Goal: Information Seeking & Learning: Learn about a topic

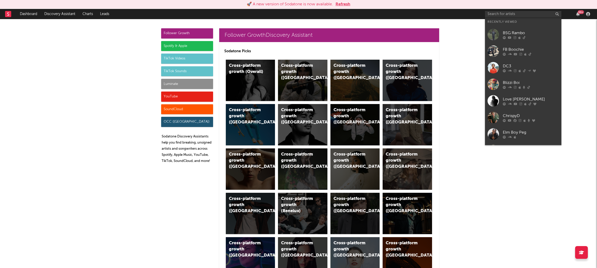
scroll to position [2261, 0]
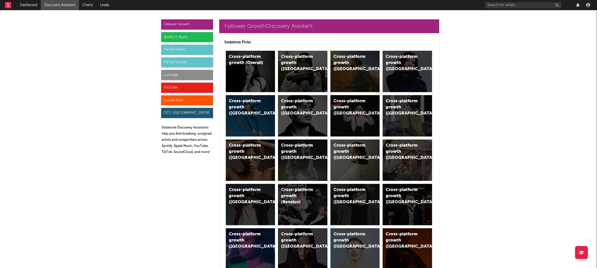
click at [177, 76] on div "Luminate" at bounding box center [187, 75] width 52 height 10
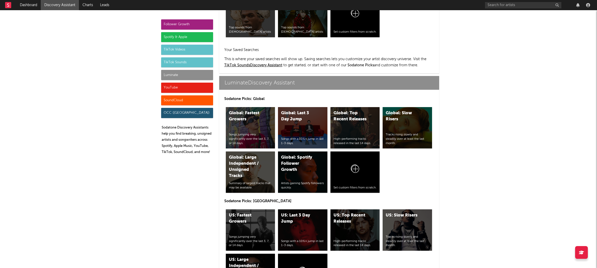
scroll to position [2261, 0]
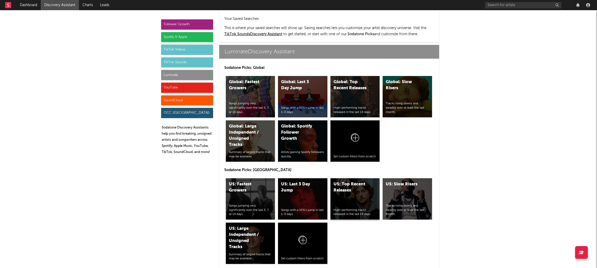
click at [353, 179] on div "US: Top Recent Releases High-performing tracks released in the last 14 days." at bounding box center [355, 198] width 49 height 41
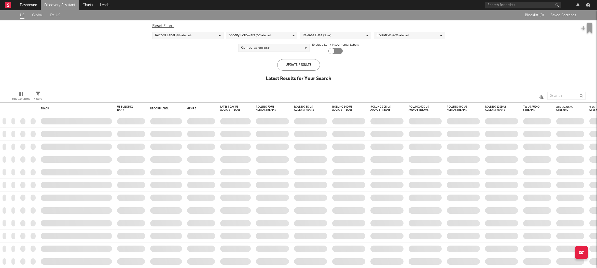
checkbox input "true"
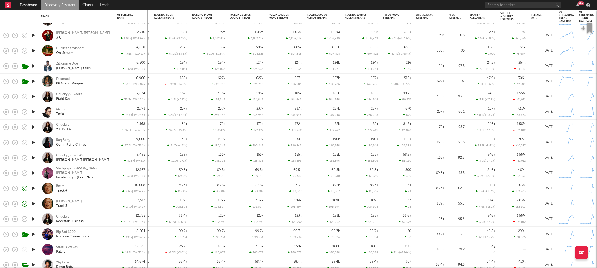
click at [99, 190] on div "Beam Track 4" at bounding box center [83, 188] width 55 height 9
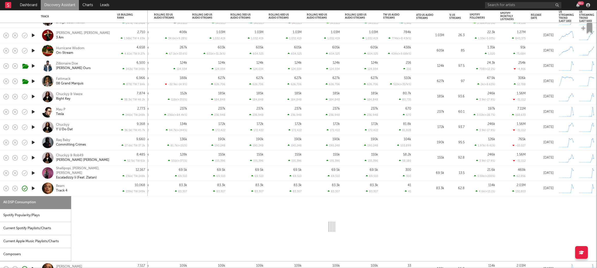
select select "1w"
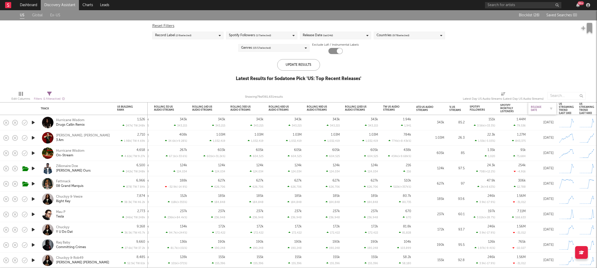
click at [537, 106] on div "Release Date" at bounding box center [538, 108] width 15 height 6
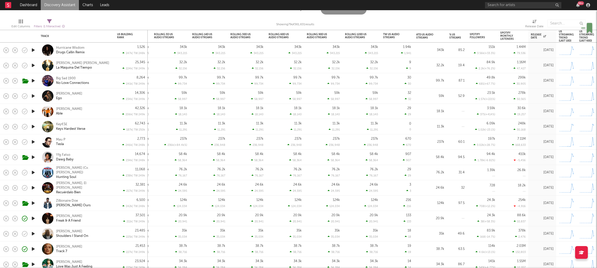
click at [32, 112] on icon "button" at bounding box center [33, 111] width 5 height 6
click at [92, 109] on div "Darrel Walls Able" at bounding box center [83, 111] width 55 height 9
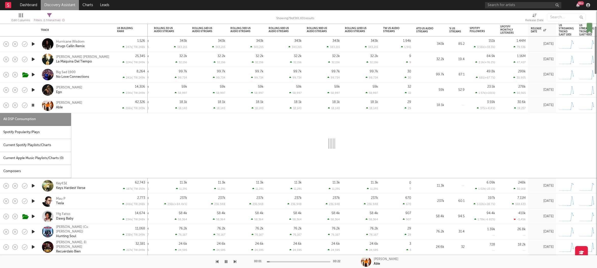
select select "1w"
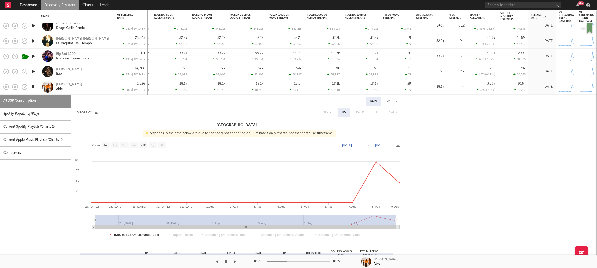
click at [64, 85] on div "Darrel Walls" at bounding box center [69, 84] width 26 height 5
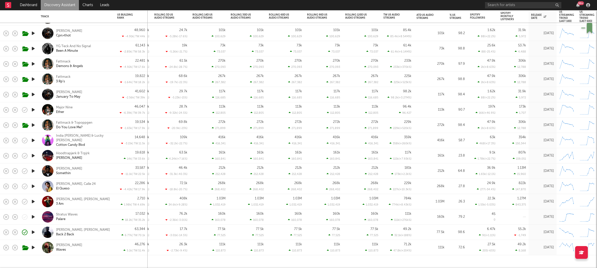
click at [36, 171] on icon "button" at bounding box center [33, 171] width 5 height 6
click at [92, 173] on div "Miles Caton Somethin" at bounding box center [83, 170] width 55 height 9
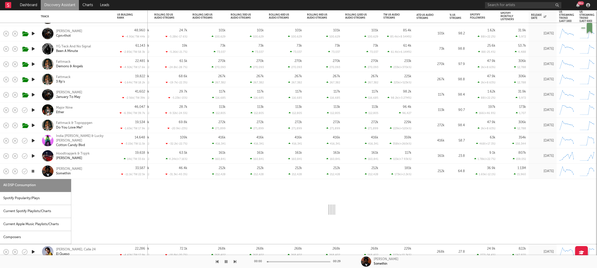
select select "1w"
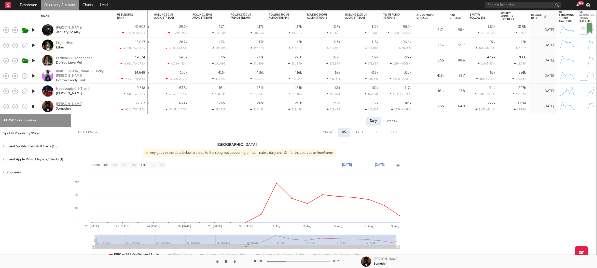
click at [63, 104] on div "Miles Caton" at bounding box center [69, 104] width 26 height 5
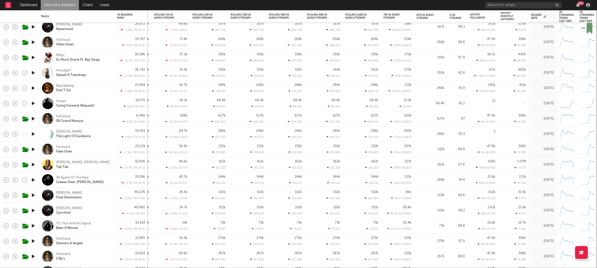
click at [112, 75] on div "Horsegiirl Seasalt & Teardrops" at bounding box center [76, 72] width 76 height 15
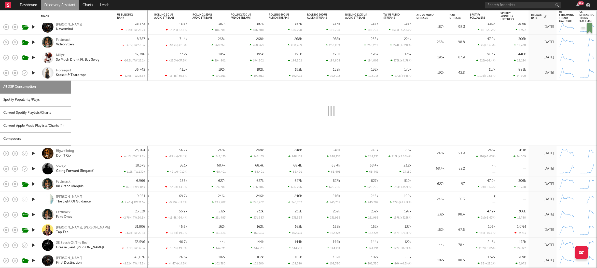
select select "1w"
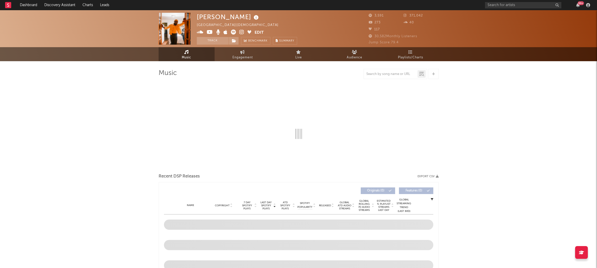
select select "1w"
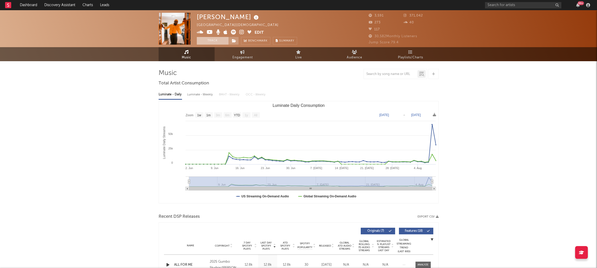
click at [210, 40] on button "Track" at bounding box center [213, 41] width 32 height 8
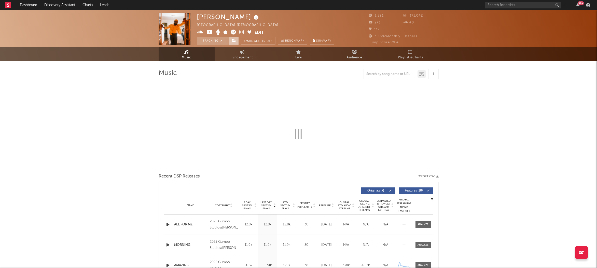
select select "1w"
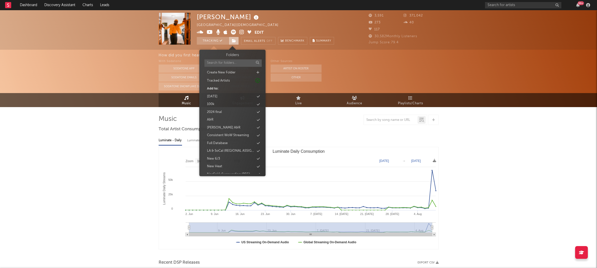
click at [234, 37] on span at bounding box center [234, 41] width 10 height 8
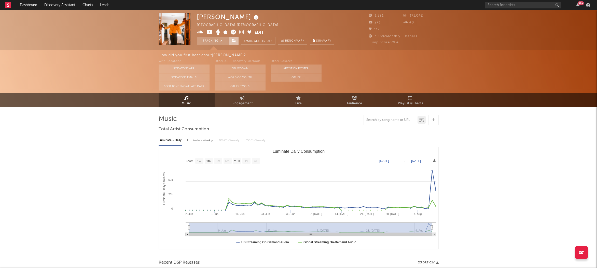
click at [231, 40] on span at bounding box center [234, 41] width 10 height 8
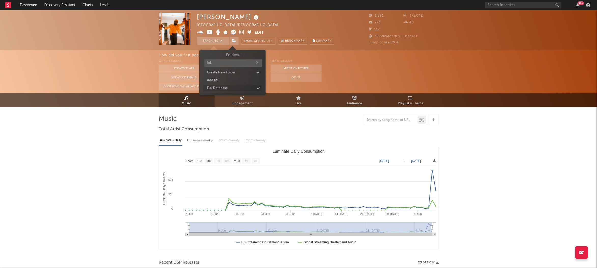
type input "full"
click at [224, 89] on div "Full Database" at bounding box center [217, 88] width 21 height 5
click at [263, 62] on input "full" at bounding box center [236, 62] width 57 height 7
click at [262, 62] on button "button" at bounding box center [261, 62] width 4 height 5
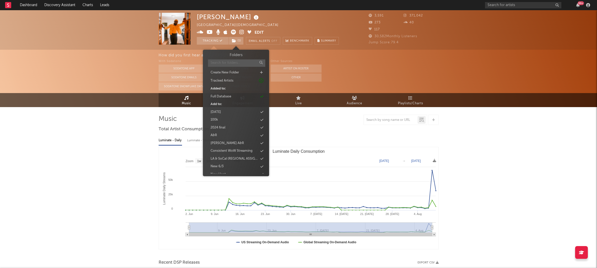
scroll to position [448, 0]
click at [235, 129] on div "new 8/12" at bounding box center [236, 130] width 59 height 7
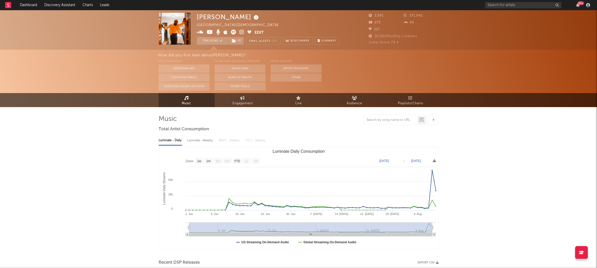
click at [128, 97] on div "Music Engagement Live Audience Playlists/Charts" at bounding box center [298, 100] width 597 height 14
click at [72, 2] on link "Discovery Assistant" at bounding box center [60, 5] width 38 height 10
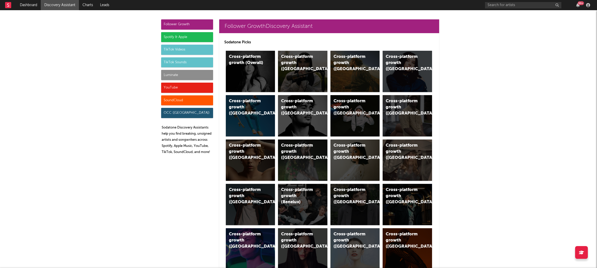
click at [187, 72] on div "Luminate" at bounding box center [187, 75] width 52 height 10
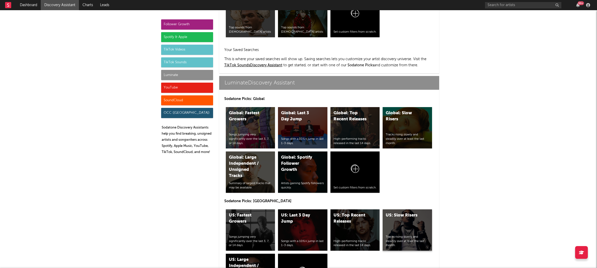
scroll to position [2261, 0]
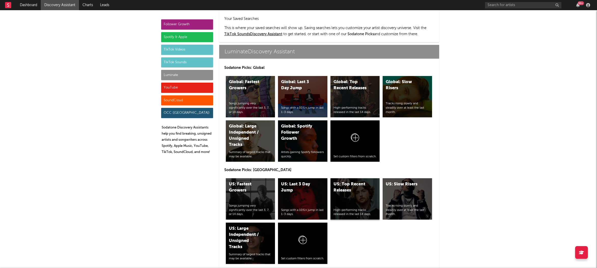
click at [370, 178] on div "US: Top Recent Releases High-performing tracks released in the last 14 days." at bounding box center [355, 198] width 49 height 41
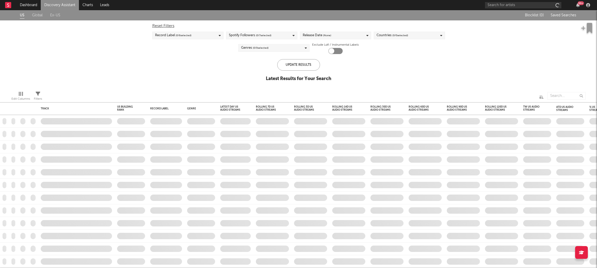
checkbox input "true"
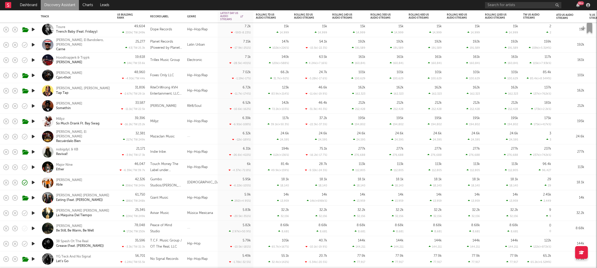
click at [228, 182] on div "5.95k -6.22k ( -105 % )" at bounding box center [235, 182] width 31 height 15
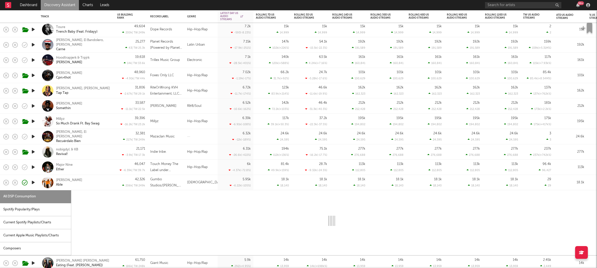
select select "1w"
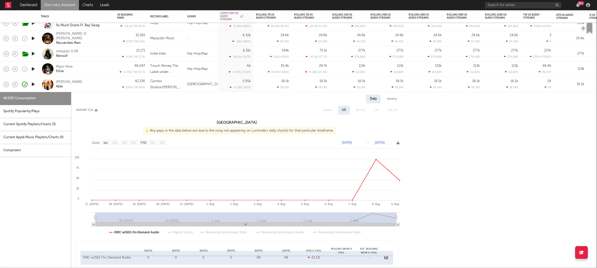
click at [100, 49] on div "nobigdyl. & KB Revival!" at bounding box center [83, 53] width 55 height 9
select select "1w"
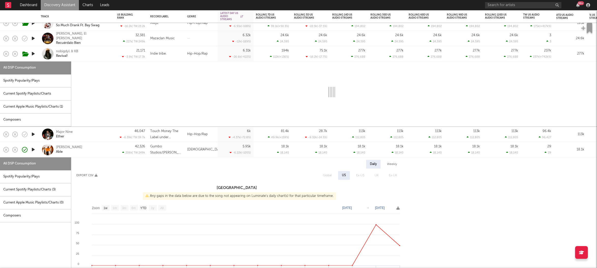
select select "1w"
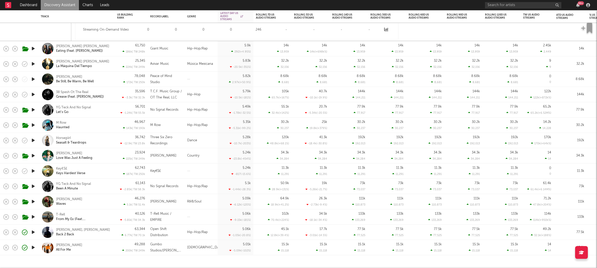
click at [96, 233] on div "Bc Tae, Nasg Chaz Back 2 Back" at bounding box center [83, 231] width 55 height 9
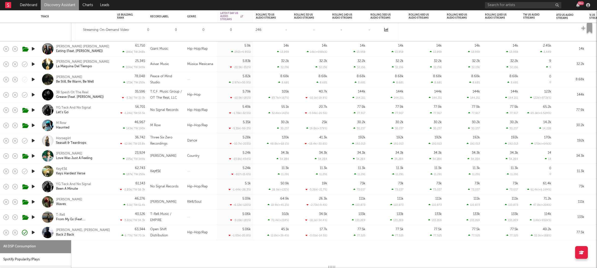
select select "1w"
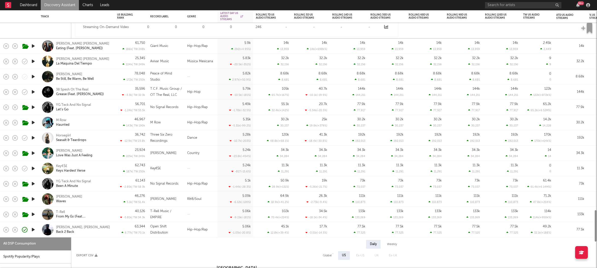
select select "1w"
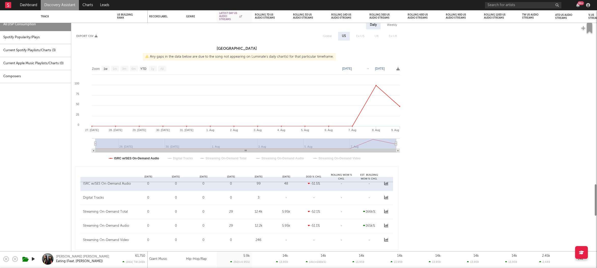
select select "1w"
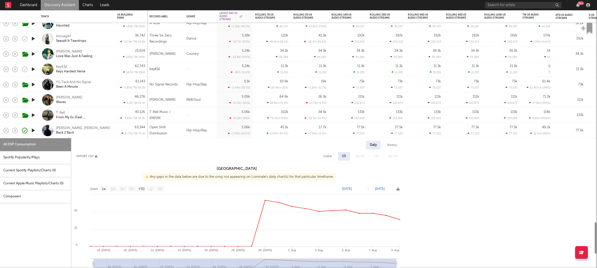
select select "1w"
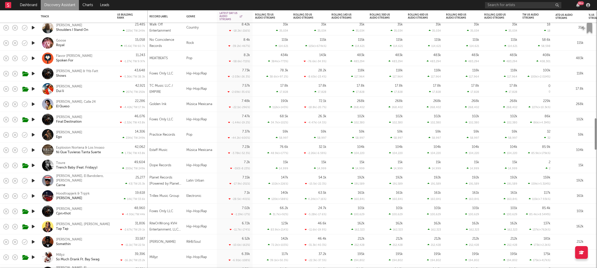
select select "1w"
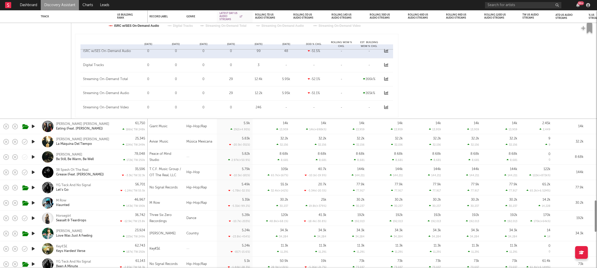
select select "1w"
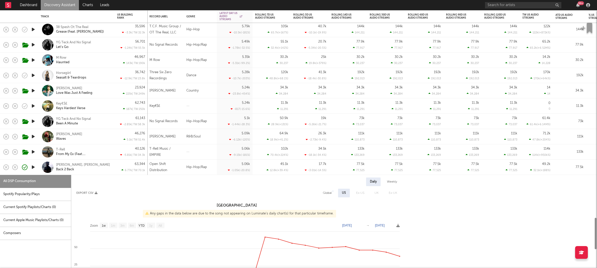
select select "1w"
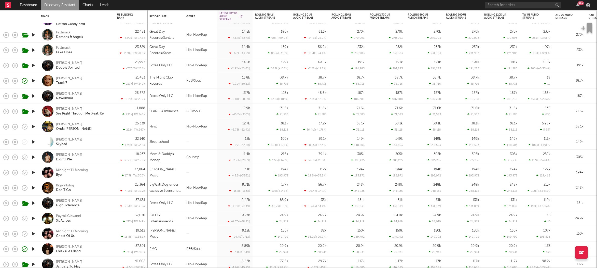
click at [70, 7] on link "Discovery Assistant" at bounding box center [60, 5] width 38 height 10
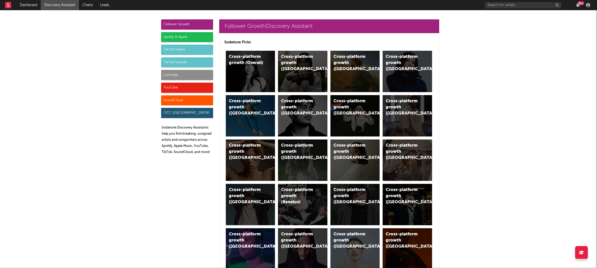
click at [179, 74] on div "Luminate" at bounding box center [187, 75] width 52 height 10
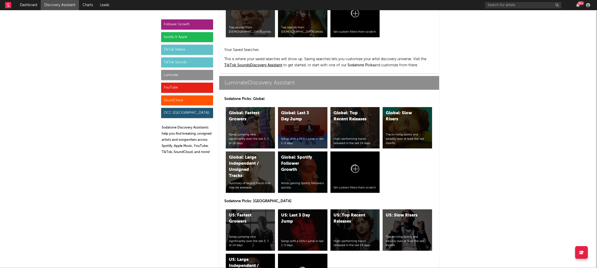
scroll to position [2261, 0]
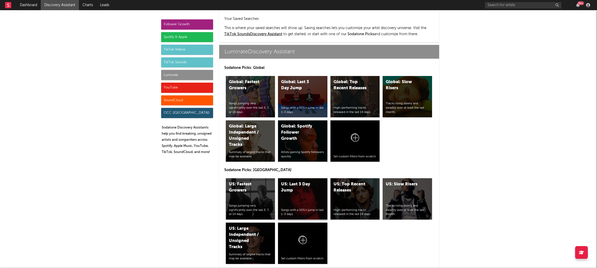
click at [312, 178] on div "US: Last 3 Day Jump Songs with a 10%+ jump in last 1-3 days." at bounding box center [302, 198] width 49 height 41
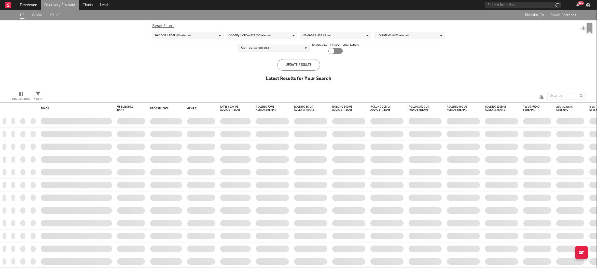
checkbox input "true"
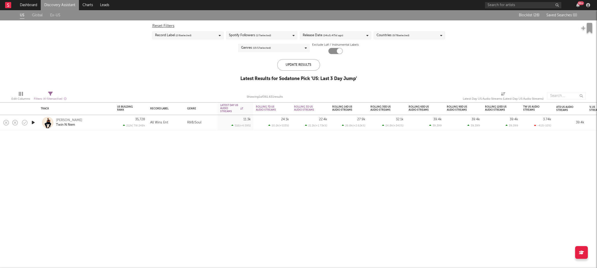
click at [181, 126] on div "All Wins Ent" at bounding box center [166, 122] width 37 height 15
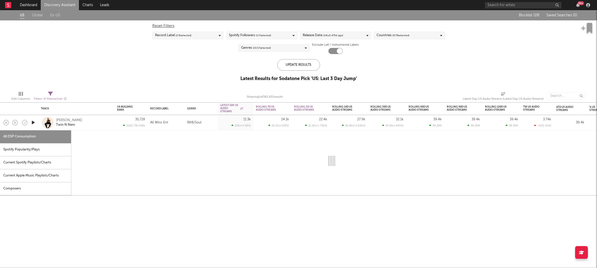
select select "1w"
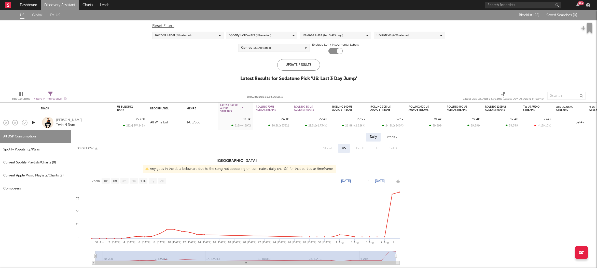
click at [56, 6] on link "Discovery Assistant" at bounding box center [60, 5] width 38 height 10
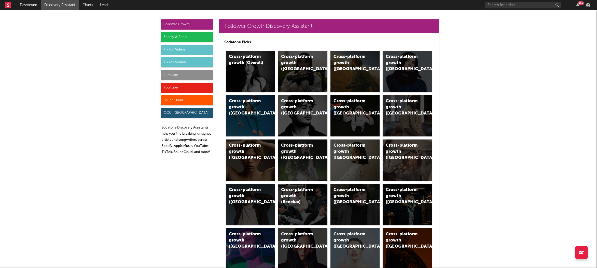
click at [173, 74] on div "Luminate" at bounding box center [187, 75] width 52 height 10
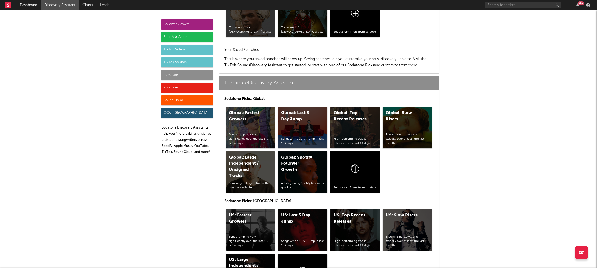
scroll to position [2261, 0]
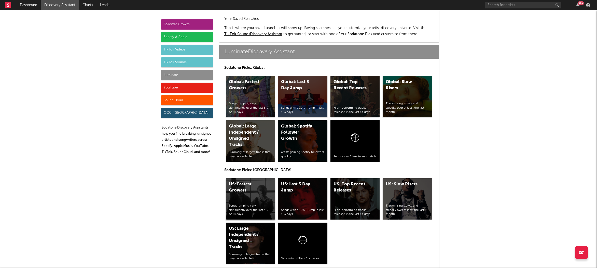
click at [235, 181] on div "US: Fastest Growers" at bounding box center [246, 187] width 35 height 12
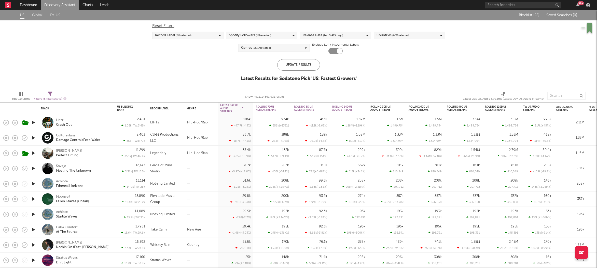
click at [91, 125] on div "Lihtz Crash Out" at bounding box center [83, 122] width 55 height 9
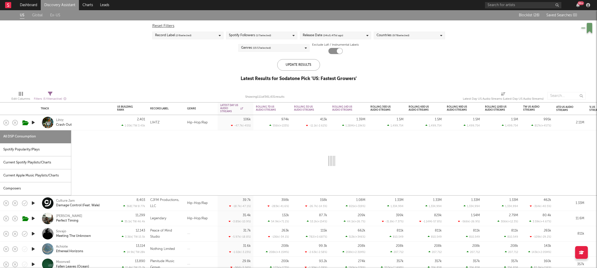
select select "1w"
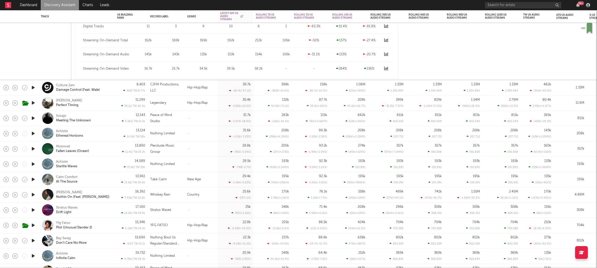
click at [324, 107] on div "53.2k ( +154 % )" at bounding box center [317, 105] width 20 height 3
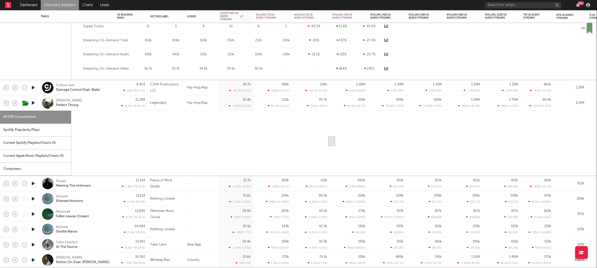
select select "1w"
select select "6m"
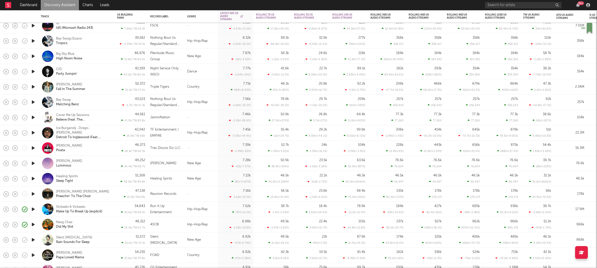
click at [108, 222] on div "Nasg Chaz Did My Shit" at bounding box center [83, 224] width 55 height 9
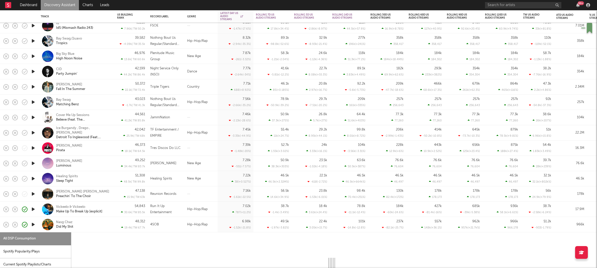
select select "1w"
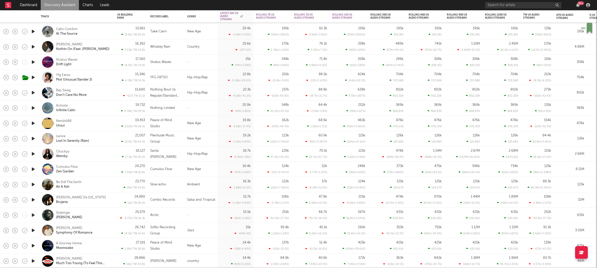
select select "1w"
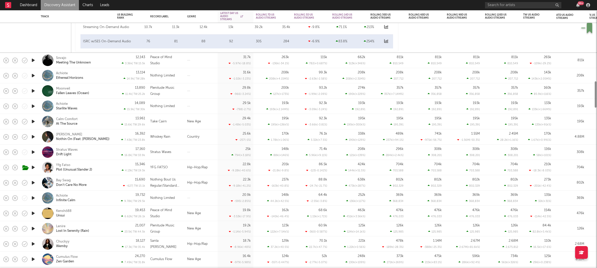
select select "6m"
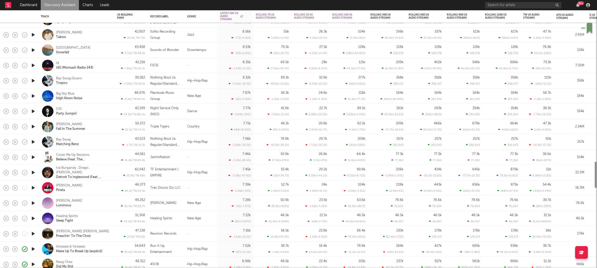
select select "1w"
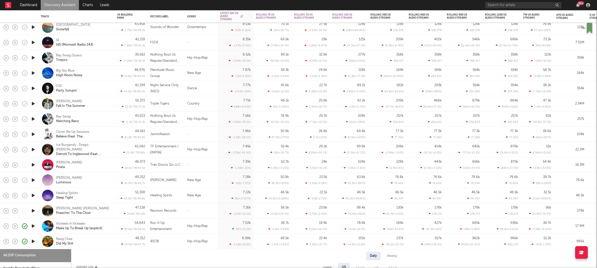
click at [32, 132] on icon "button" at bounding box center [33, 134] width 5 height 6
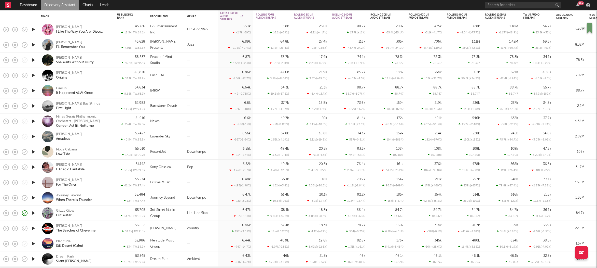
click at [97, 213] on div "Glizzy Glow Cut Water" at bounding box center [83, 212] width 55 height 9
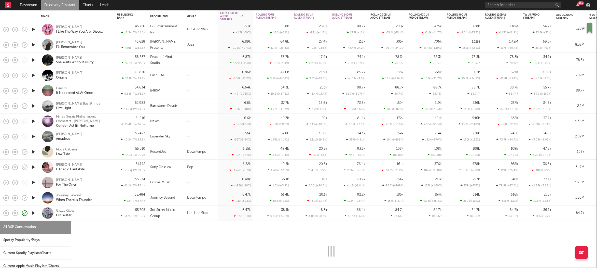
select select "1w"
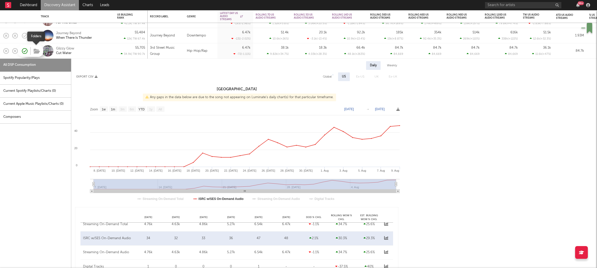
click at [36, 51] on icon "button" at bounding box center [37, 51] width 6 height 6
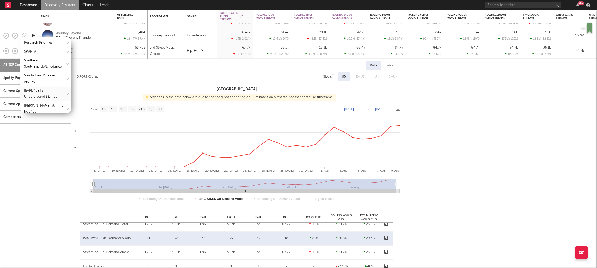
scroll to position [156, 0]
click at [36, 71] on div "Research Priorities" at bounding box center [38, 73] width 28 height 6
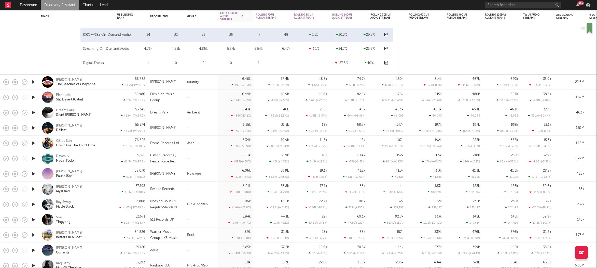
click at [32, 219] on icon "button" at bounding box center [33, 219] width 5 height 6
click at [93, 219] on div "Smj Yingyang" at bounding box center [83, 219] width 55 height 9
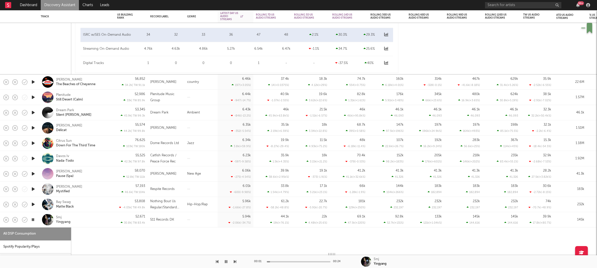
select select "1w"
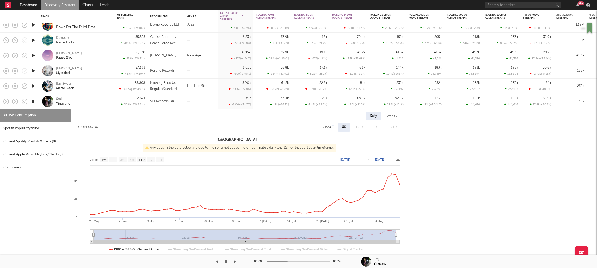
click at [59, 98] on div "Smj" at bounding box center [59, 99] width 6 height 5
click at [25, 103] on icon "button" at bounding box center [24, 101] width 7 height 7
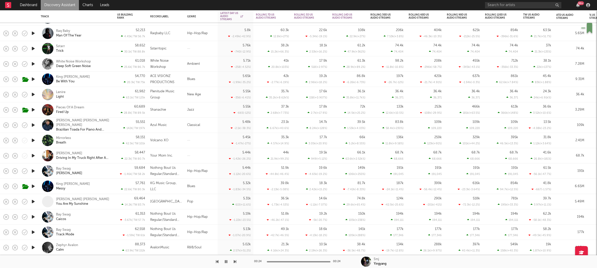
click at [32, 49] on icon "button" at bounding box center [33, 48] width 5 height 6
click at [91, 47] on div "5starr Trick" at bounding box center [83, 48] width 55 height 9
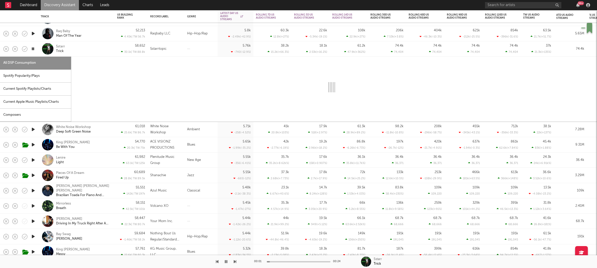
select select "1w"
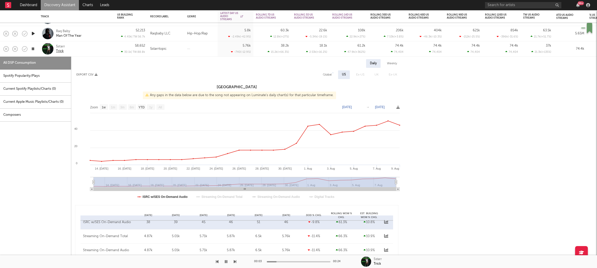
click at [59, 52] on div "Trick" at bounding box center [60, 51] width 8 height 5
click at [61, 47] on div "5starr" at bounding box center [60, 46] width 9 height 5
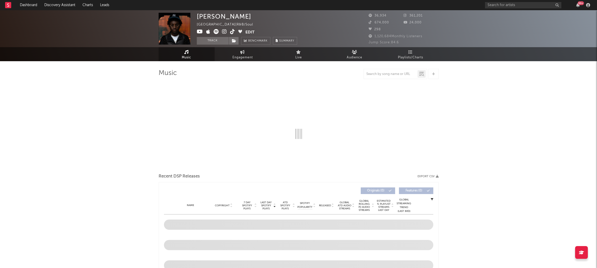
select select "1w"
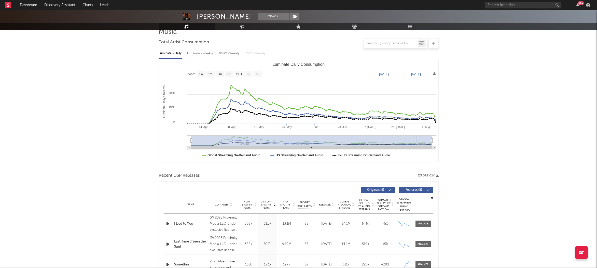
scroll to position [48, 0]
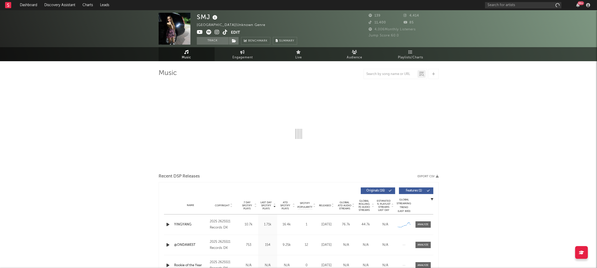
select select "1w"
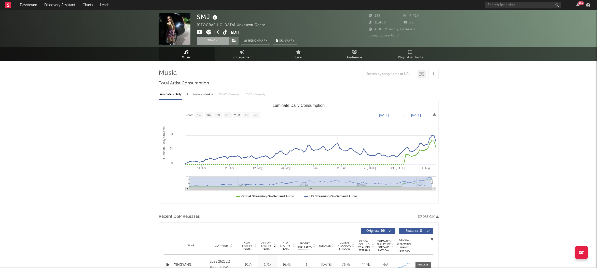
click at [212, 42] on button "Track" at bounding box center [213, 41] width 32 height 8
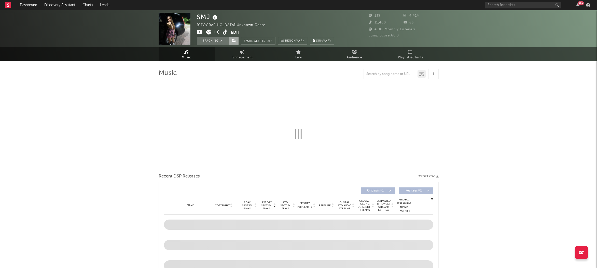
click at [236, 39] on icon at bounding box center [234, 41] width 4 height 4
select select "1w"
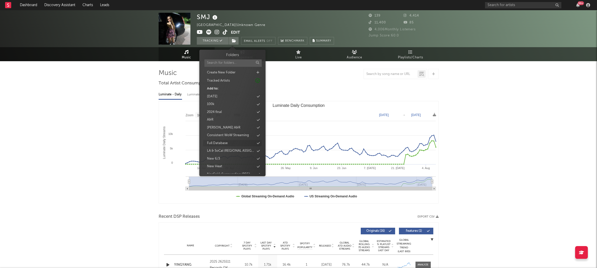
click at [228, 143] on div "Full Database" at bounding box center [232, 143] width 59 height 7
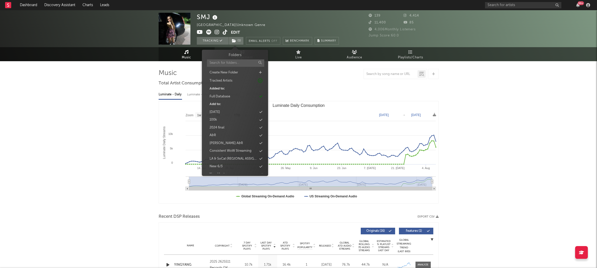
scroll to position [448, 0]
click at [227, 133] on div "new 8/12" at bounding box center [235, 130] width 59 height 7
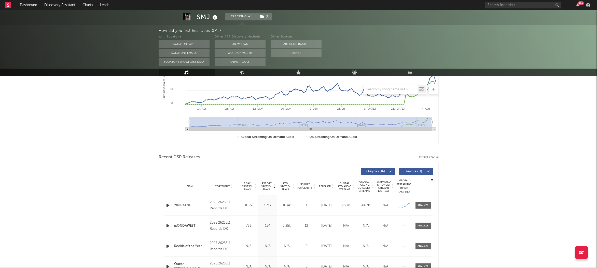
scroll to position [0, 0]
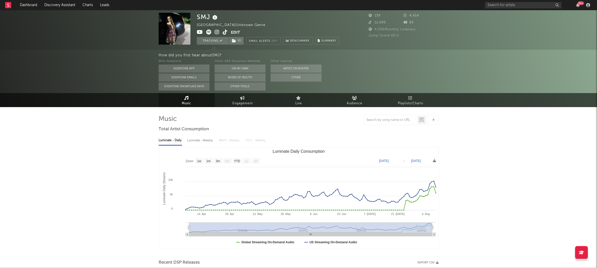
click at [215, 33] on icon at bounding box center [217, 32] width 5 height 5
click at [197, 30] on icon at bounding box center [200, 32] width 6 height 5
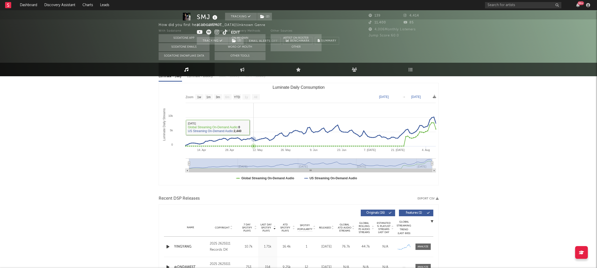
scroll to position [141, 0]
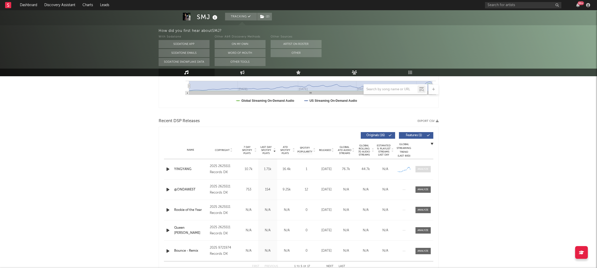
click at [422, 168] on div at bounding box center [423, 169] width 11 height 4
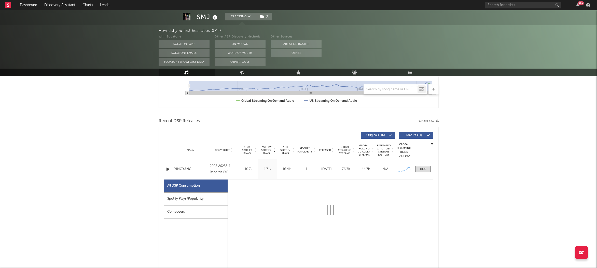
select select "1w"
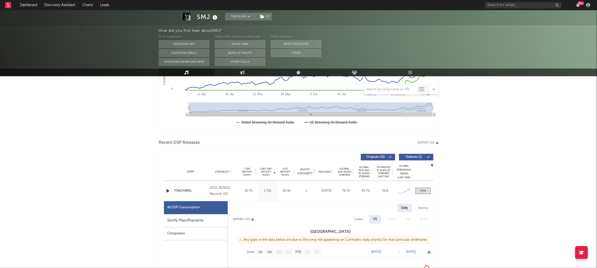
scroll to position [0, 0]
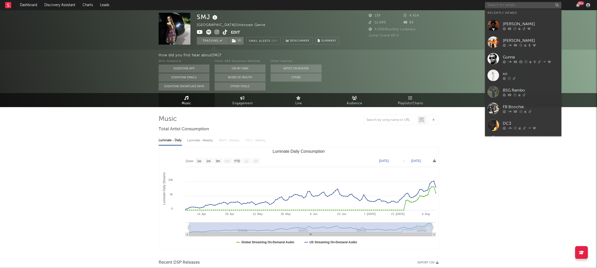
click at [498, 8] on input "text" at bounding box center [523, 5] width 76 height 6
paste input "https://www.youtube.com/watch?v=uf1_53EFu-c"
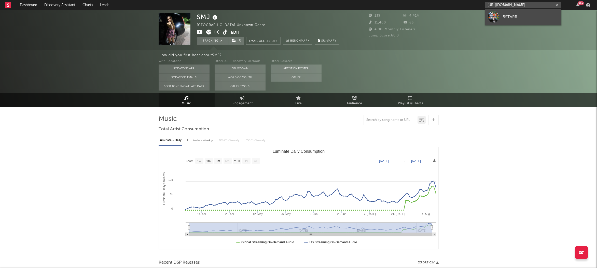
type input "https://www.youtube.com/watch?v=uf1_53EFu-c"
click at [501, 14] on link "5STARR" at bounding box center [523, 17] width 76 height 17
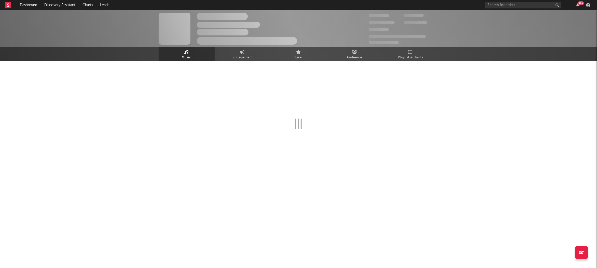
select select "1w"
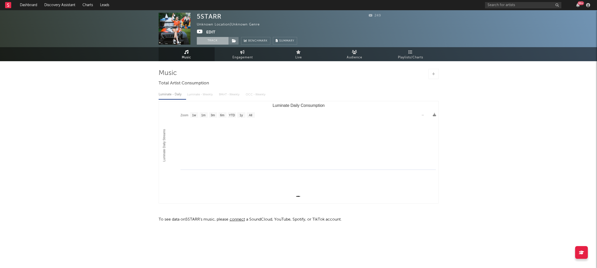
click at [210, 43] on button "Track" at bounding box center [213, 41] width 32 height 8
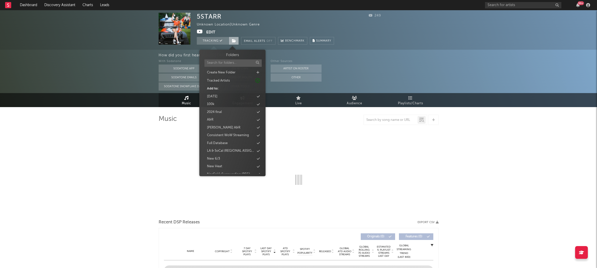
click at [235, 43] on span at bounding box center [234, 41] width 10 height 8
select select "1w"
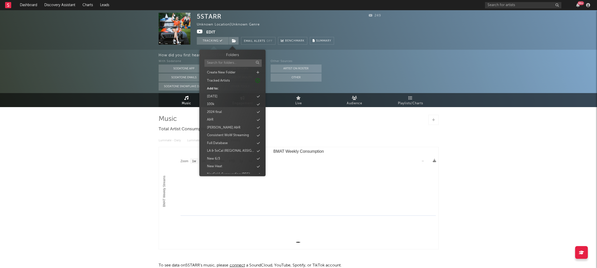
scroll to position [440, 0]
click at [222, 131] on div "new 8/12" at bounding box center [232, 130] width 59 height 7
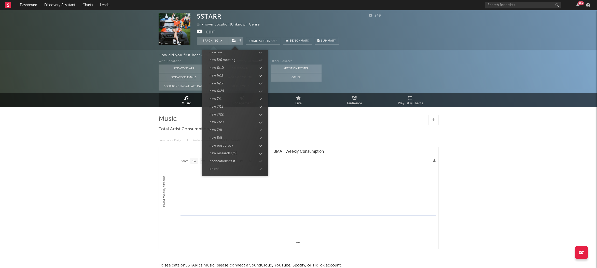
click at [117, 153] on div "5STARR Unknown Location | Unknown Genre Edit Tracking ( 1 ) Email Alerts Off Be…" at bounding box center [298, 152] width 597 height 285
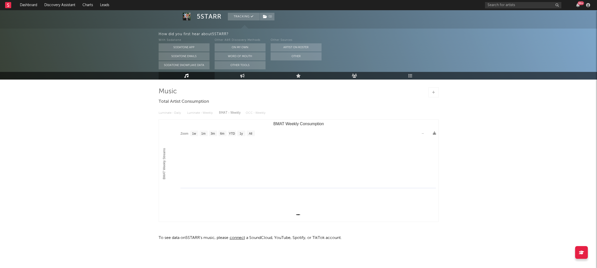
scroll to position [0, 0]
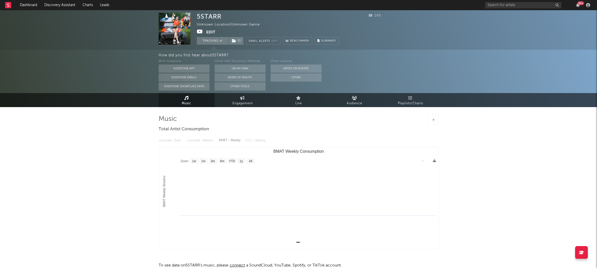
click at [213, 34] on button "Edit" at bounding box center [210, 32] width 9 height 6
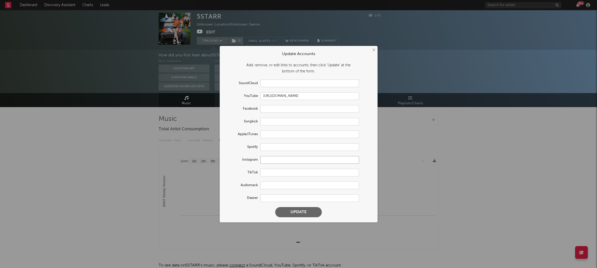
click at [280, 160] on input "text" at bounding box center [310, 160] width 99 height 8
paste input "https://www.instagram.com/fivestarrme"
click at [288, 213] on button "Update" at bounding box center [298, 212] width 47 height 10
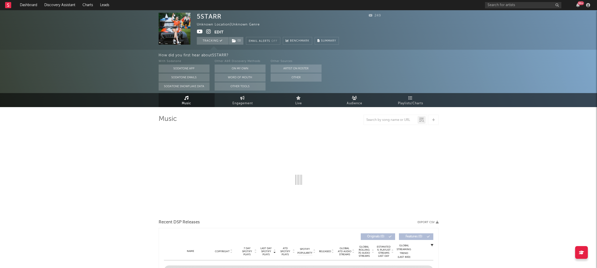
type input "https://www.instagram.com/fivestarrme/"
select select "1w"
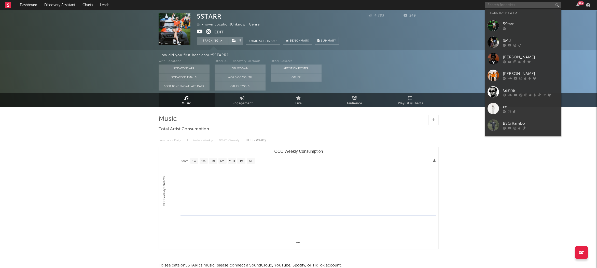
click at [534, 8] on input "text" at bounding box center [523, 5] width 76 height 6
click at [524, 46] on div at bounding box center [531, 45] width 56 height 3
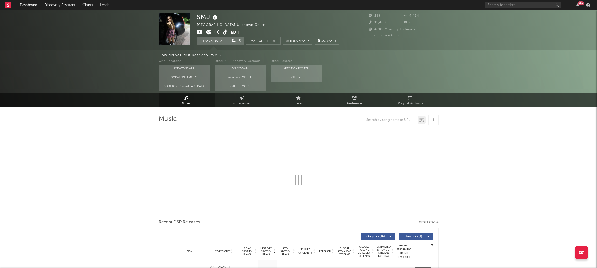
select select "1w"
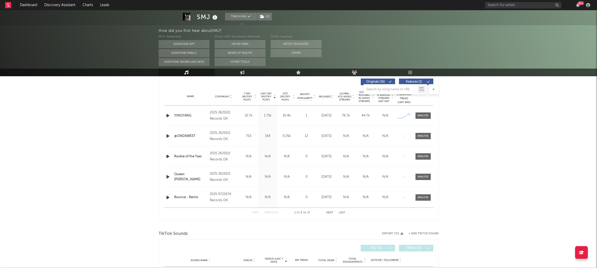
scroll to position [153, 0]
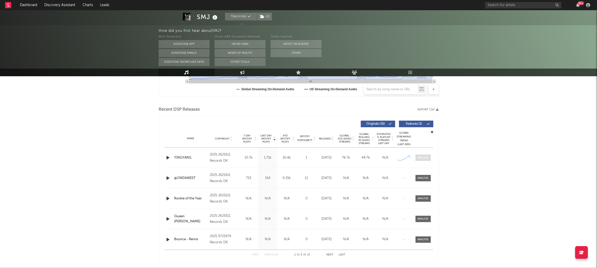
click at [420, 157] on div at bounding box center [423, 158] width 11 height 4
select select "1w"
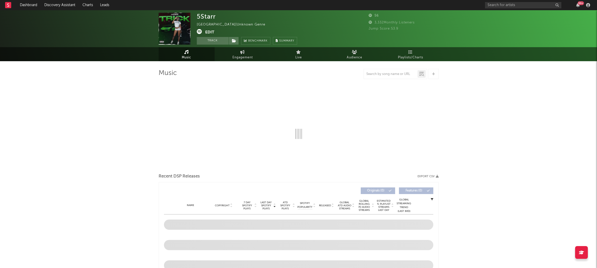
select select "1w"
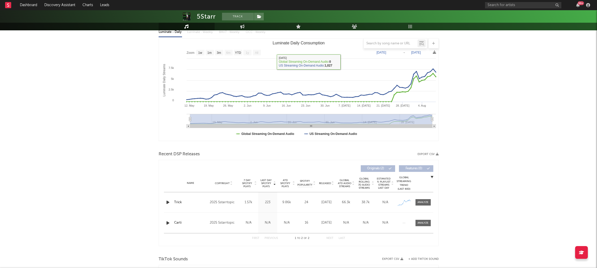
scroll to position [119, 0]
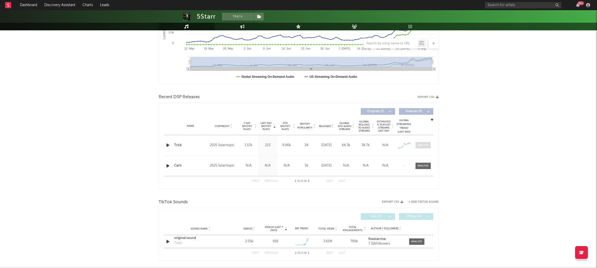
click at [424, 145] on div at bounding box center [423, 145] width 11 height 4
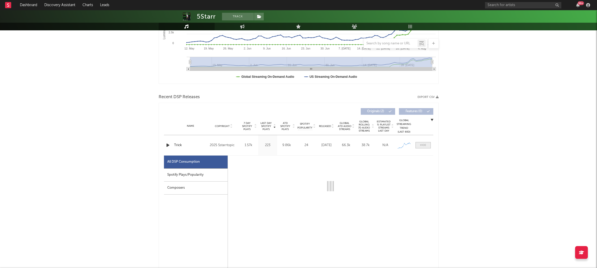
select select "1w"
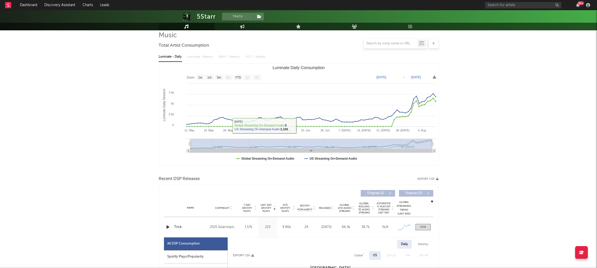
scroll to position [129, 0]
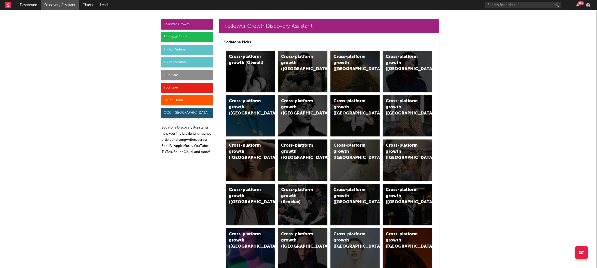
click at [173, 75] on div "Luminate" at bounding box center [187, 75] width 52 height 10
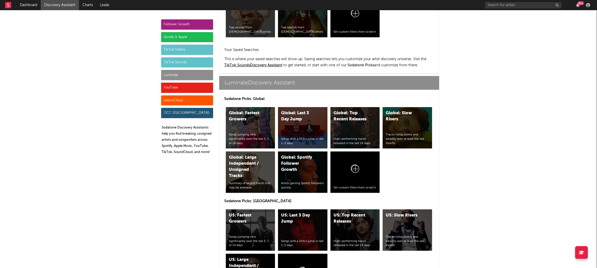
scroll to position [2261, 0]
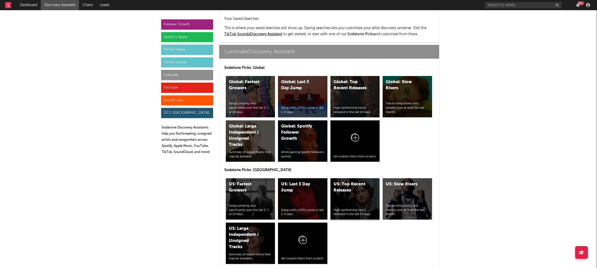
click at [353, 178] on div "US: Top Recent Releases High-performing tracks released in the last 14 days." at bounding box center [355, 198] width 49 height 41
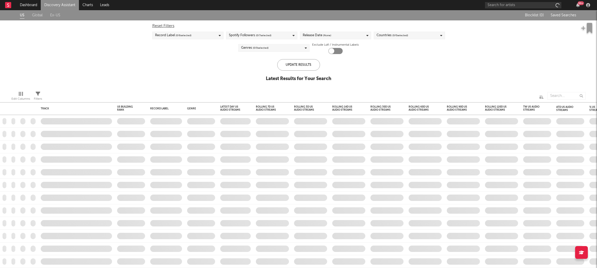
checkbox input "true"
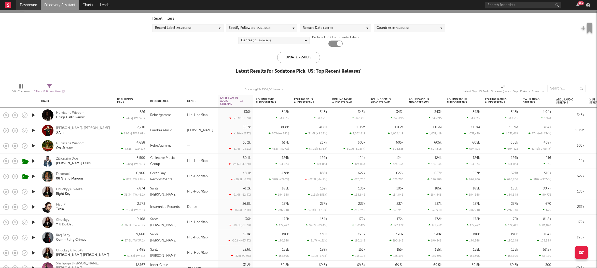
click at [32, 4] on link "Dashboard" at bounding box center [28, 5] width 24 height 10
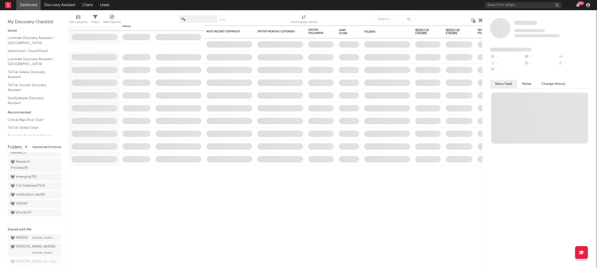
scroll to position [409, 0]
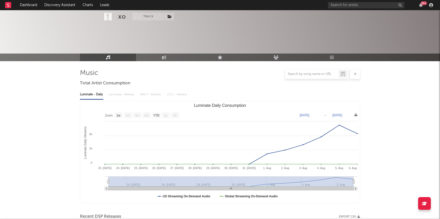
select select "1w"
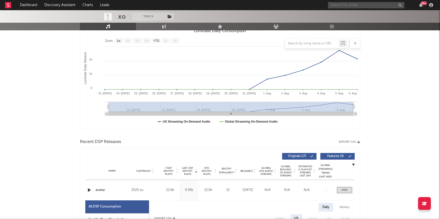
click at [339, 7] on input "text" at bounding box center [366, 5] width 76 height 6
type input "smj"
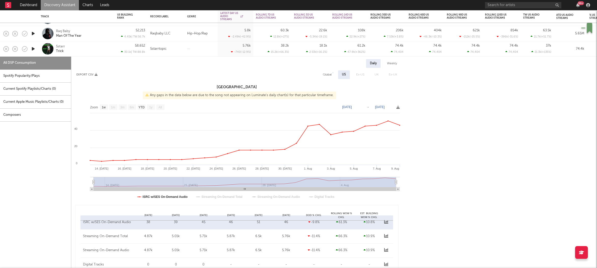
select select "1w"
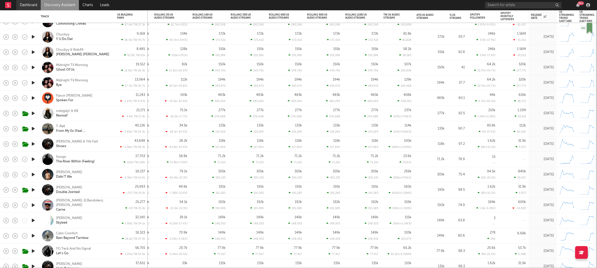
click at [29, 3] on link "Dashboard" at bounding box center [28, 5] width 24 height 10
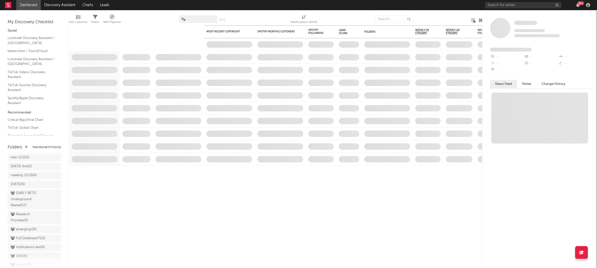
scroll to position [381, 0]
click at [21, 210] on div "Research Priorities ( 9 )" at bounding box center [29, 216] width 36 height 12
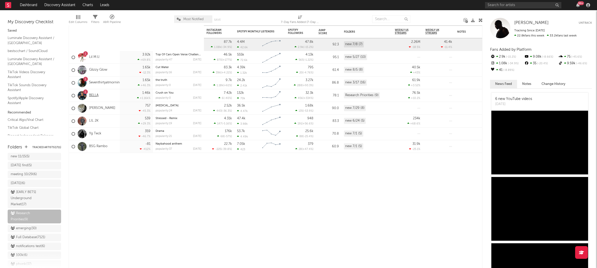
click at [92, 95] on link "BELLA" at bounding box center [93, 95] width 9 height 4
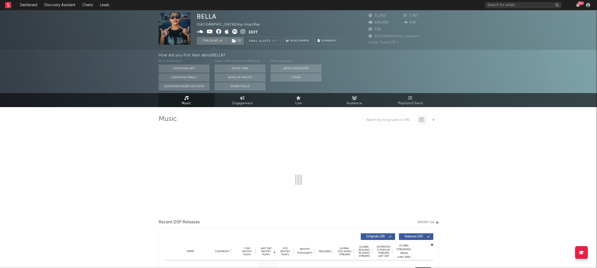
select select "6m"
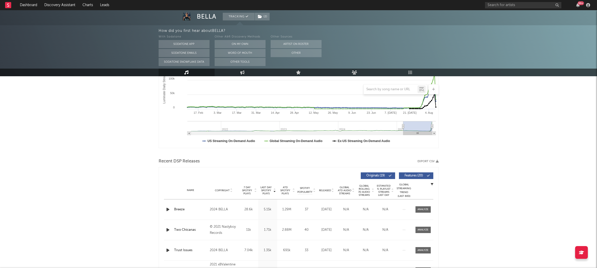
scroll to position [102, 0]
click at [424, 206] on span at bounding box center [423, 209] width 15 height 6
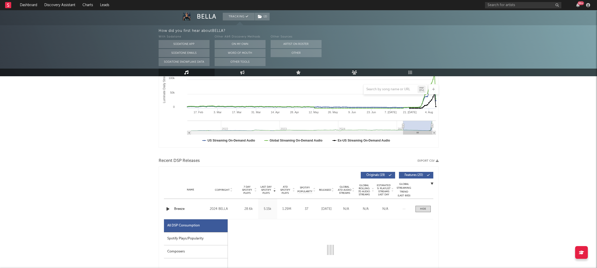
scroll to position [198, 0]
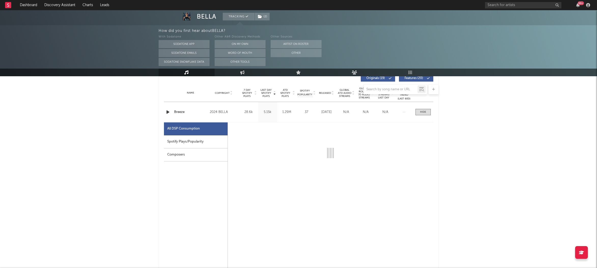
select select "6m"
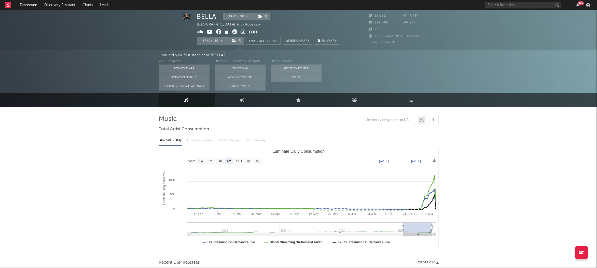
scroll to position [0, 0]
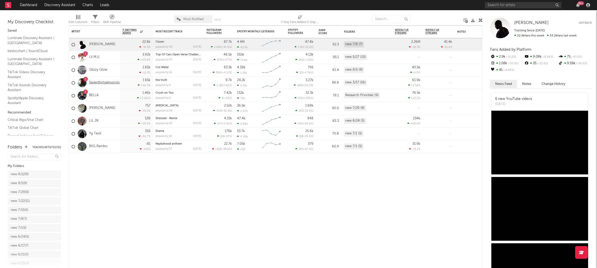
click at [99, 83] on link "Seventhirtyatmorning" at bounding box center [105, 82] width 33 height 4
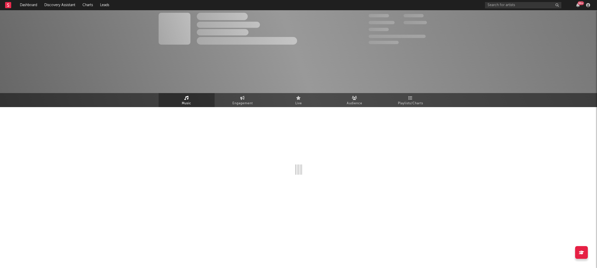
select select "1w"
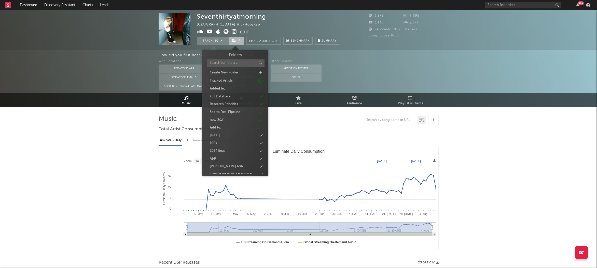
click at [241, 39] on span "( 4 )" at bounding box center [237, 41] width 16 height 8
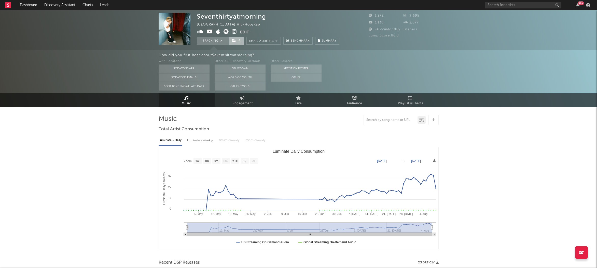
click at [240, 39] on span "( 4 )" at bounding box center [237, 41] width 16 height 8
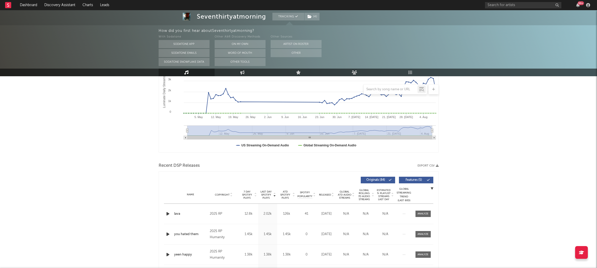
scroll to position [103, 0]
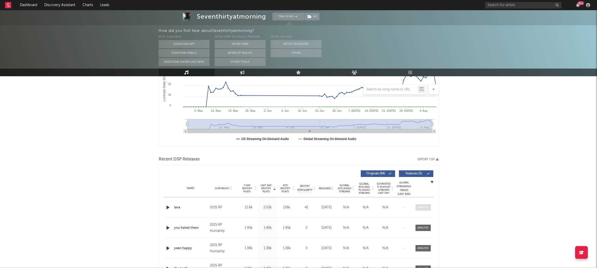
click at [419, 205] on div at bounding box center [423, 207] width 11 height 4
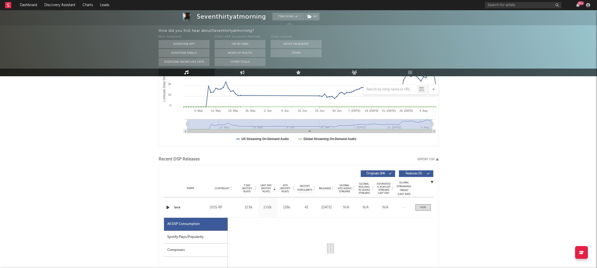
select select "1w"
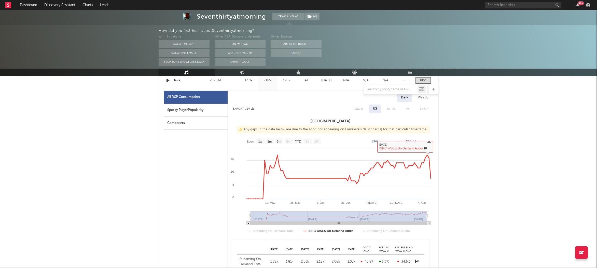
scroll to position [231, 0]
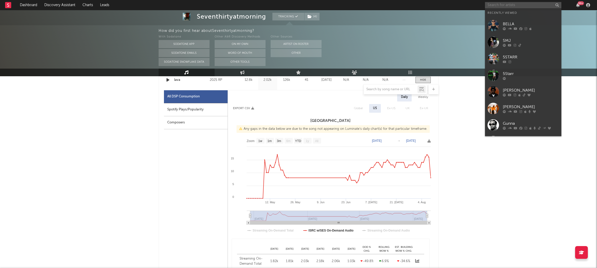
click at [512, 6] on input "text" at bounding box center [523, 5] width 76 height 6
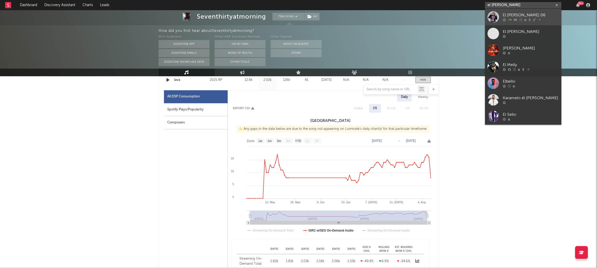
type input "el mello"
click at [532, 18] on div "El [PERSON_NAME] 06" at bounding box center [531, 15] width 56 height 6
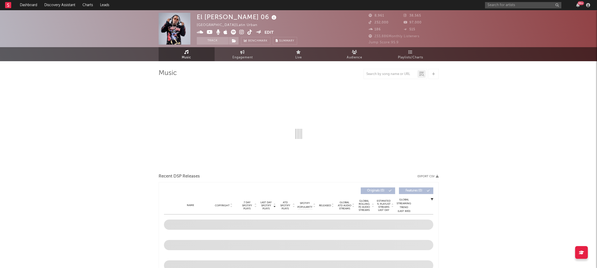
select select "6m"
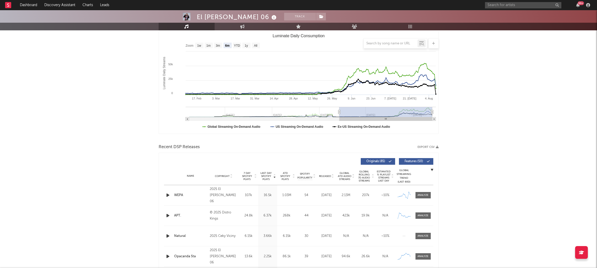
scroll to position [83, 0]
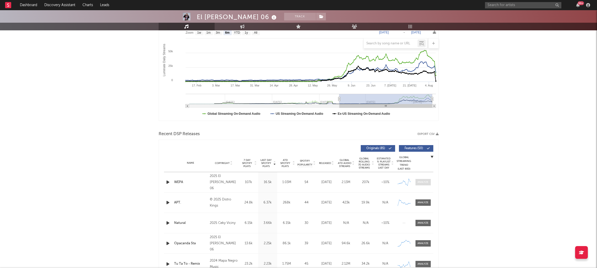
click at [422, 181] on div at bounding box center [423, 182] width 11 height 4
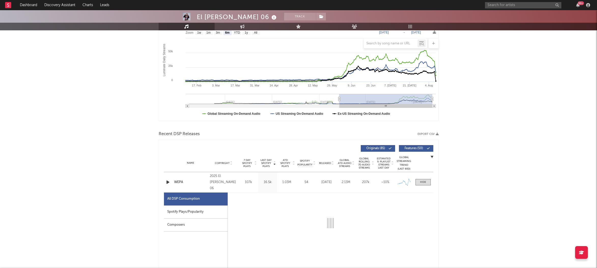
select select "1w"
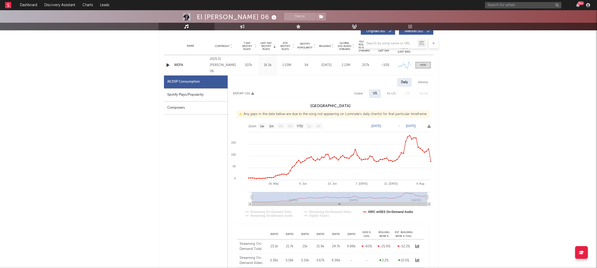
scroll to position [200, 0]
click at [32, 5] on link "Dashboard" at bounding box center [28, 5] width 24 height 10
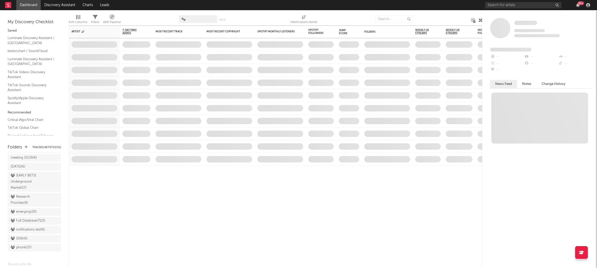
scroll to position [397, 0]
click at [25, 194] on div "Research Priorities ( 9 )" at bounding box center [29, 200] width 36 height 12
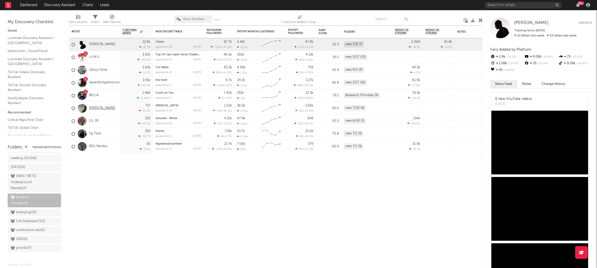
click at [92, 107] on link "[PERSON_NAME]" at bounding box center [102, 108] width 26 height 4
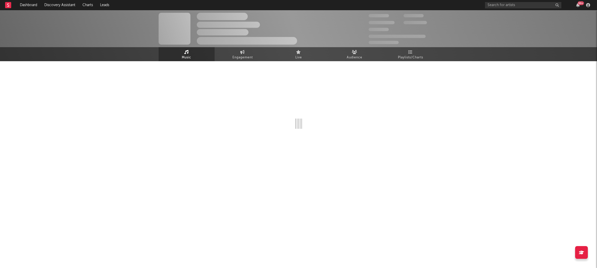
select select "1w"
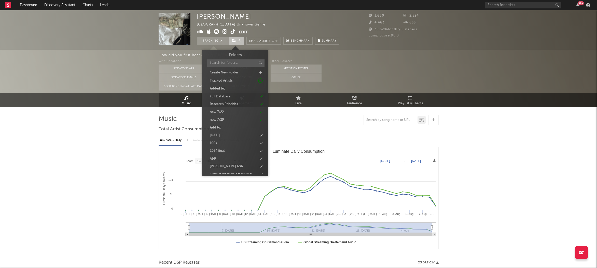
click at [241, 41] on span "( 4 )" at bounding box center [237, 41] width 16 height 8
click at [230, 105] on div "Research Priorities" at bounding box center [224, 104] width 28 height 5
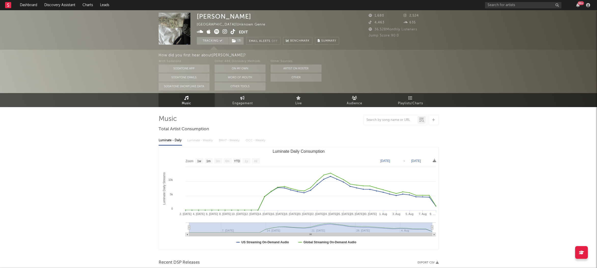
drag, startPoint x: 104, startPoint y: 124, endPoint x: 92, endPoint y: 124, distance: 12.2
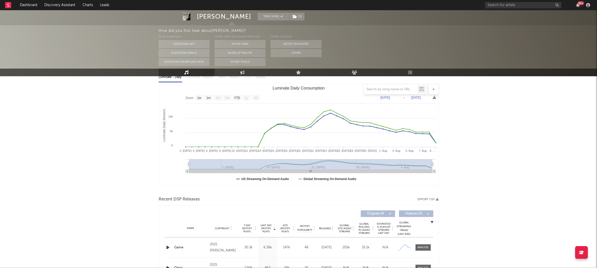
scroll to position [86, 0]
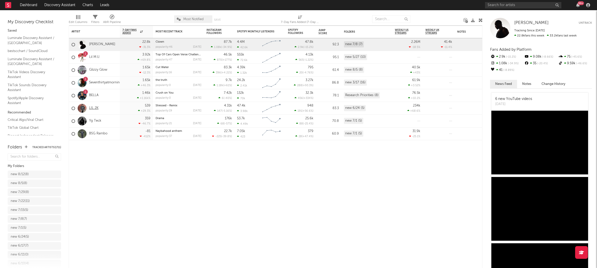
click at [95, 107] on link "LIL 2K" at bounding box center [93, 108] width 9 height 4
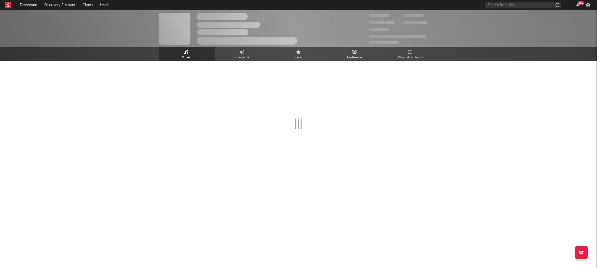
select select "6m"
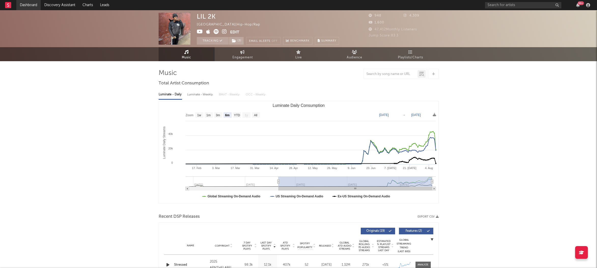
click at [28, 6] on link "Dashboard" at bounding box center [28, 5] width 24 height 10
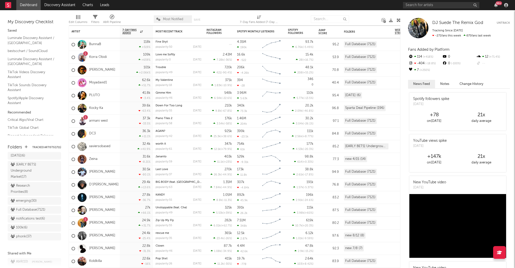
scroll to position [418, 0]
click at [28, 172] on div "Research Priorities ( 8 )" at bounding box center [29, 178] width 36 height 12
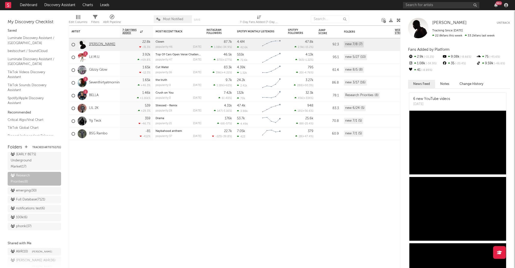
click at [96, 46] on link "[PERSON_NAME]" at bounding box center [102, 44] width 26 height 4
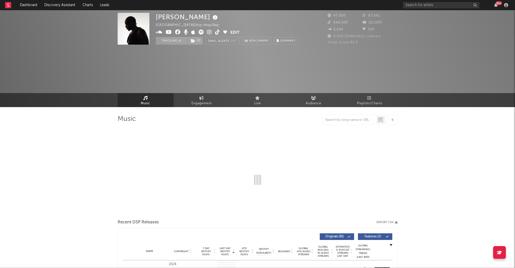
select select "6m"
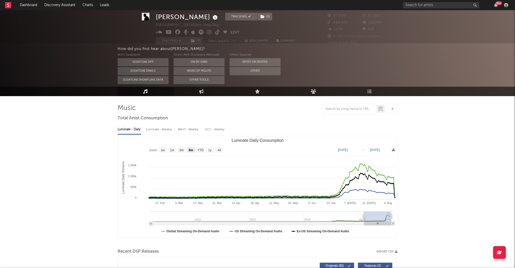
scroll to position [12, 0]
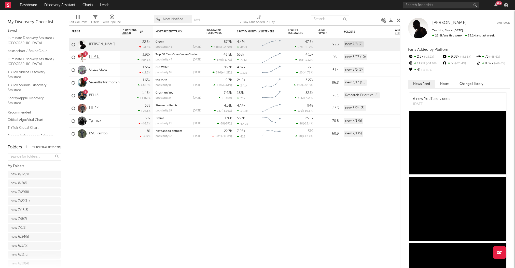
click at [93, 57] on link "Lil M.U." at bounding box center [94, 57] width 11 height 4
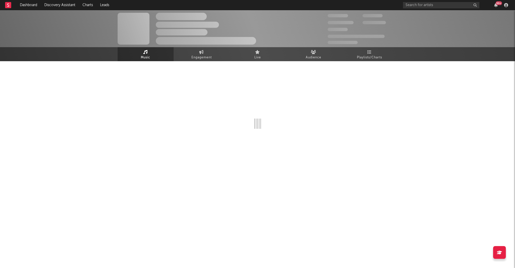
select select "1w"
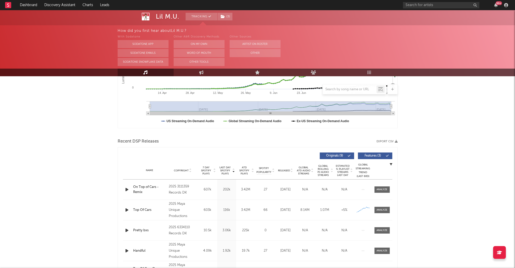
scroll to position [136, 0]
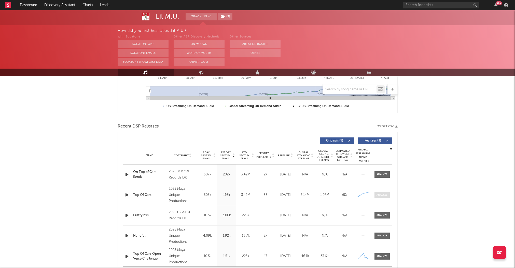
click at [378, 196] on div at bounding box center [382, 195] width 11 height 4
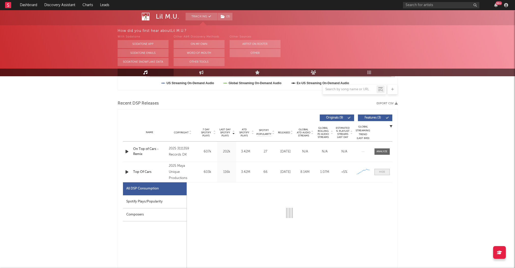
select select "1w"
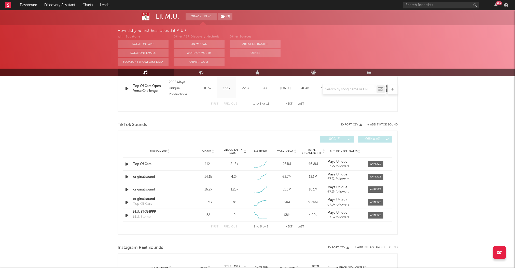
scroll to position [546, 0]
click at [375, 164] on div at bounding box center [375, 163] width 11 height 4
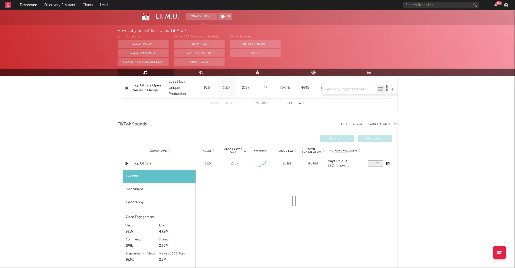
select select "1w"
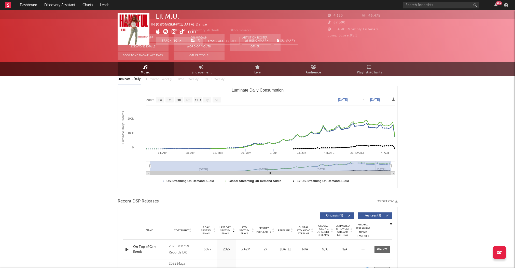
scroll to position [0, 0]
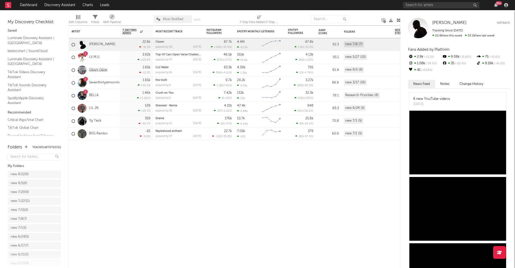
click at [100, 70] on link "Glizzy Glow" at bounding box center [98, 70] width 18 height 4
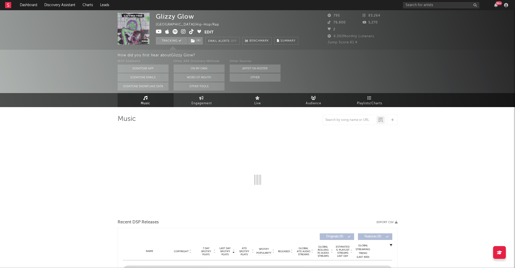
select select "6m"
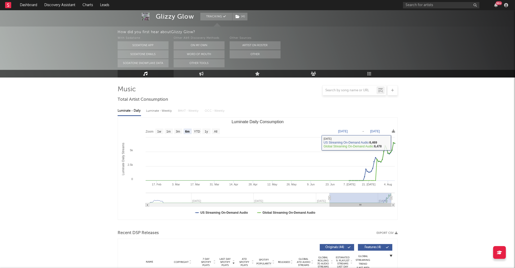
scroll to position [102, 0]
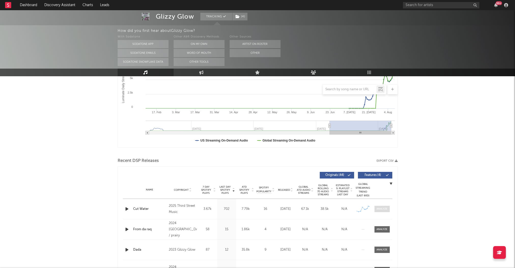
click at [377, 208] on div at bounding box center [382, 209] width 11 height 4
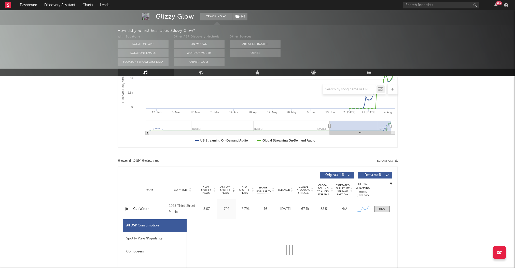
select select "1w"
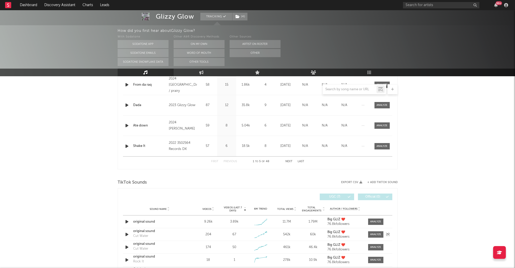
scroll to position [491, 0]
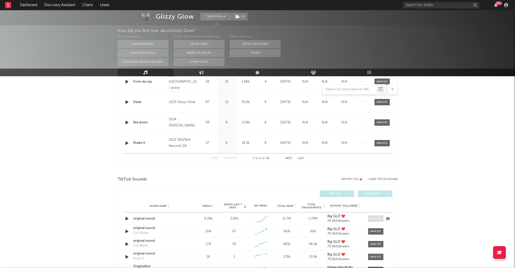
click at [372, 217] on div at bounding box center [375, 219] width 11 height 4
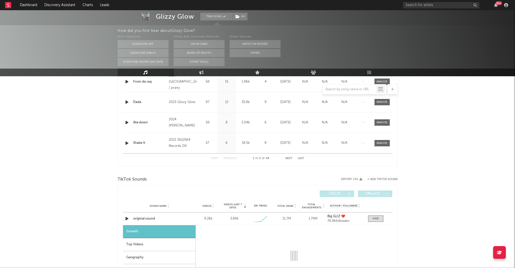
select select "1w"
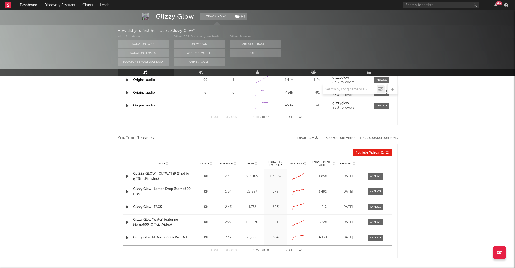
scroll to position [912, 0]
click at [363, 71] on link "Playlists/Charts" at bounding box center [370, 73] width 56 height 8
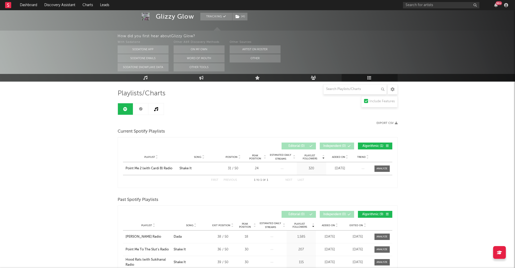
scroll to position [36, 0]
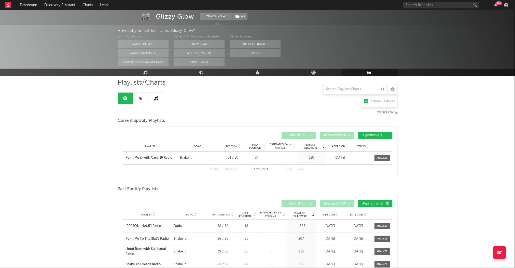
click at [143, 102] on link at bounding box center [140, 97] width 15 height 11
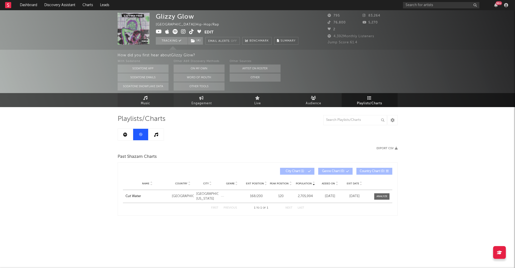
click at [137, 100] on link "Music" at bounding box center [146, 100] width 56 height 14
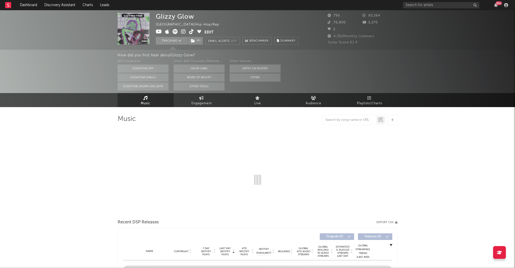
select select "6m"
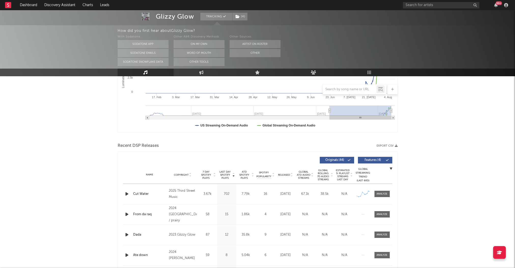
scroll to position [117, 0]
click at [381, 195] on div at bounding box center [382, 194] width 11 height 4
select select "1w"
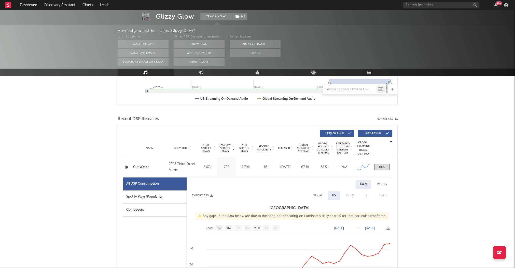
scroll to position [209, 0]
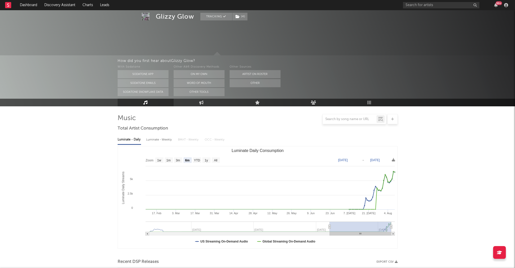
scroll to position [0, 0]
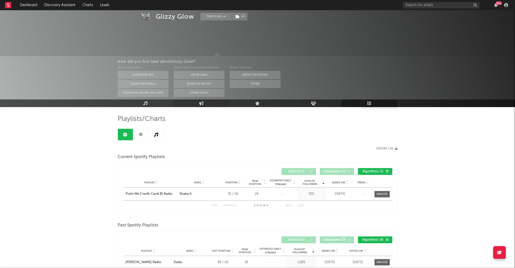
scroll to position [36, 0]
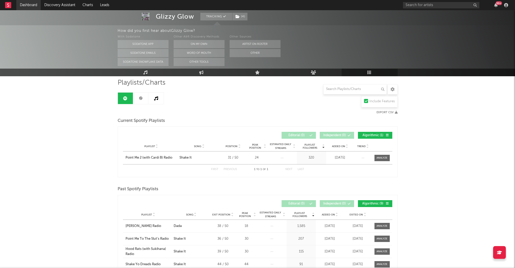
click at [26, 6] on link "Dashboard" at bounding box center [28, 5] width 24 height 10
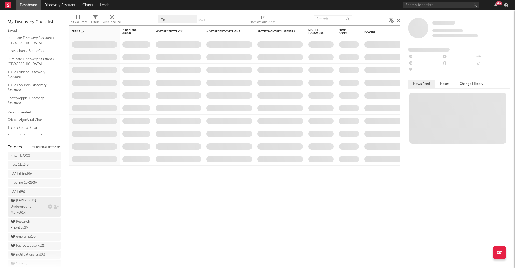
scroll to position [373, 0]
click at [16, 218] on div "Research Priorities ( 8 )" at bounding box center [29, 224] width 36 height 12
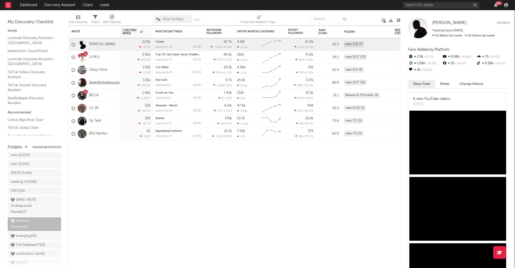
click at [104, 83] on link "Seventhirtyatmorning" at bounding box center [105, 82] width 33 height 4
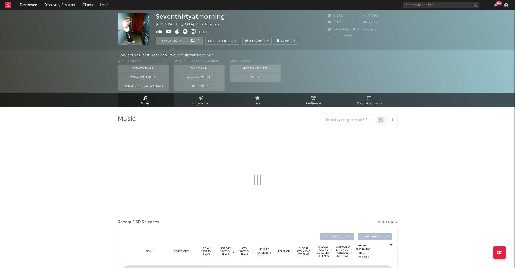
select select "1w"
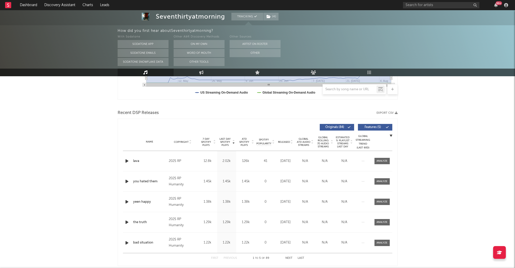
scroll to position [150, 0]
click at [382, 157] on div "Name lava Copyright 2025 RP Label RP Album Names almost inside Composer Names 7…" at bounding box center [257, 160] width 269 height 20
click at [381, 160] on div at bounding box center [382, 160] width 11 height 4
select select "1w"
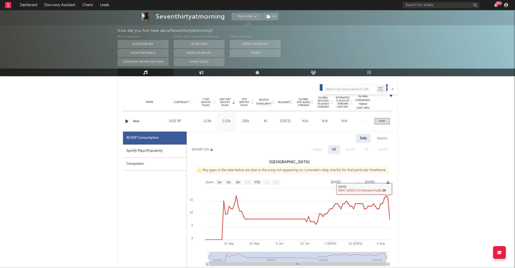
scroll to position [0, 0]
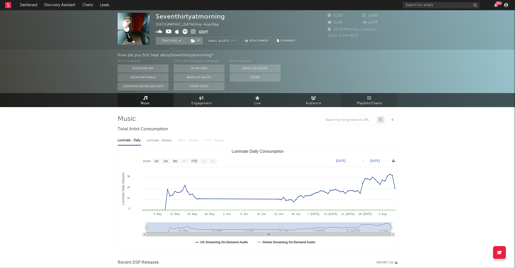
click at [359, 97] on link "Playlists/Charts" at bounding box center [370, 100] width 56 height 14
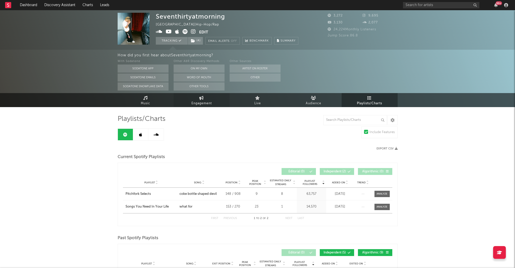
click at [189, 95] on link "Engagement" at bounding box center [202, 100] width 56 height 14
select select "1w"
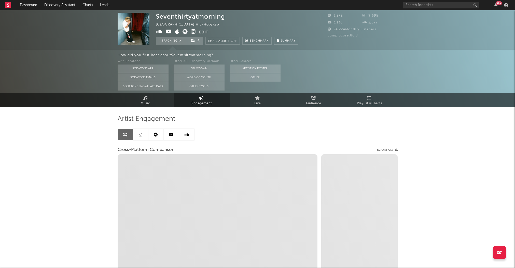
select select "1m"
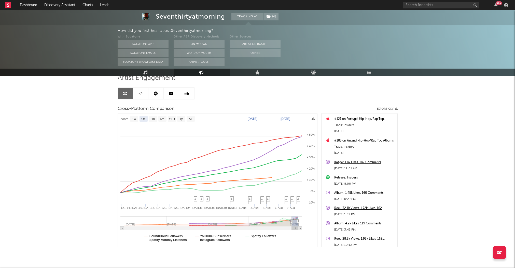
click at [143, 93] on link at bounding box center [140, 93] width 15 height 11
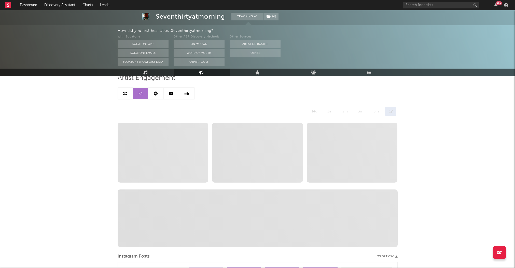
select select "6m"
click at [124, 92] on icon at bounding box center [125, 93] width 4 height 4
select select "1m"
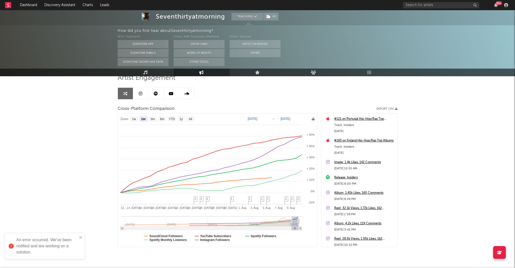
select select "6m"
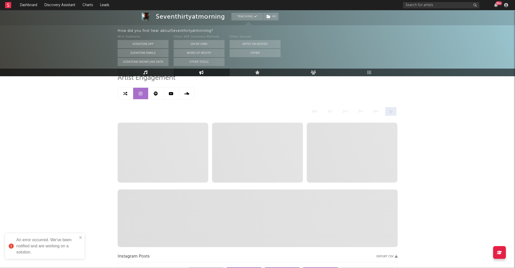
click at [137, 74] on link "Music" at bounding box center [146, 73] width 56 height 8
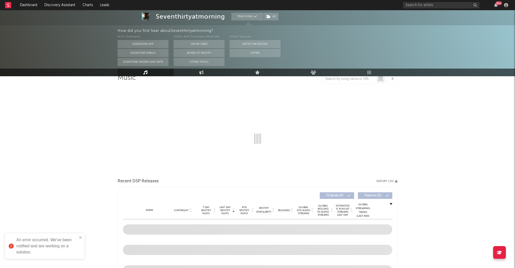
select select "1w"
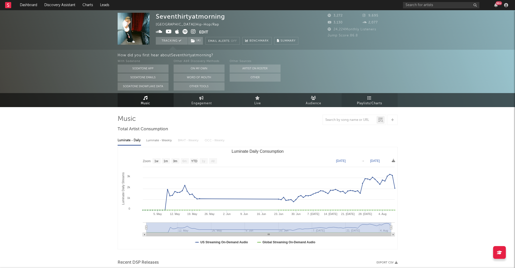
click at [364, 99] on link "Playlists/Charts" at bounding box center [370, 100] width 56 height 14
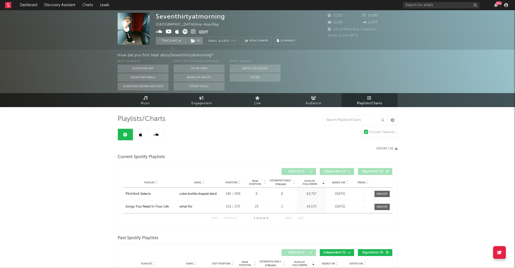
click at [143, 139] on link at bounding box center [140, 134] width 15 height 11
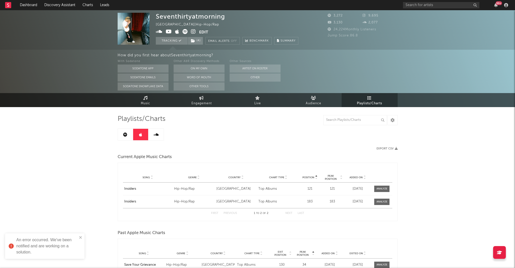
click at [124, 140] on div "Playlists/Charts Export CSV Current Apple Music Charts Position Song Genre Coun…" at bounding box center [258, 225] width 280 height 220
click at [125, 135] on icon at bounding box center [125, 134] width 4 height 4
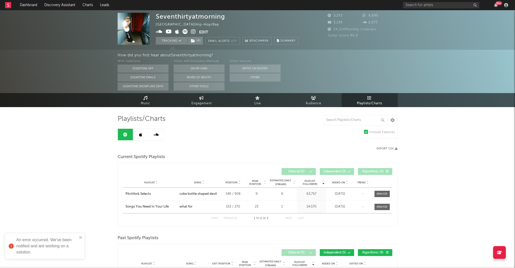
click at [133, 107] on div "Playlists/Charts Include Features Export CSV Current Spotify Playlists Playlist…" at bounding box center [258, 265] width 280 height 317
click at [137, 105] on link "Music" at bounding box center [146, 100] width 56 height 14
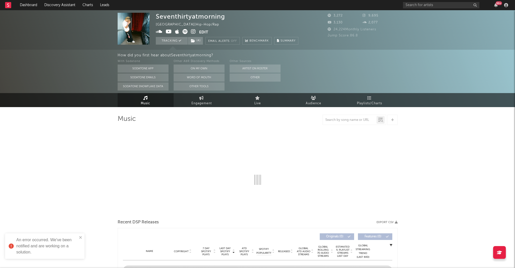
click at [137, 105] on link "Music" at bounding box center [146, 100] width 56 height 14
select select "1w"
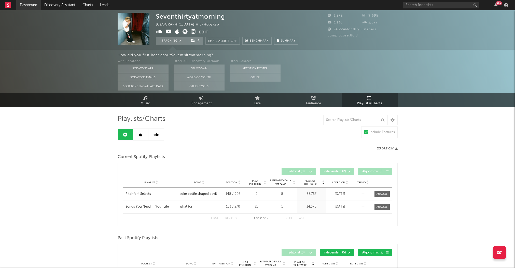
click at [32, 7] on link "Dashboard" at bounding box center [28, 5] width 24 height 10
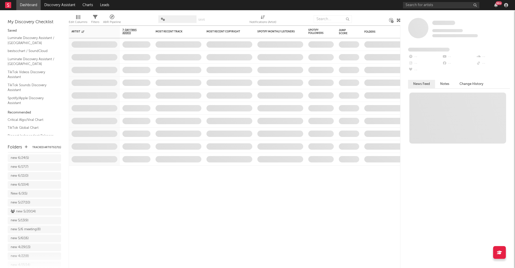
scroll to position [183, 0]
drag, startPoint x: 33, startPoint y: 204, endPoint x: 48, endPoint y: 167, distance: 39.8
click at [24, 184] on div "Research Priorities ( 8 )" at bounding box center [29, 190] width 36 height 12
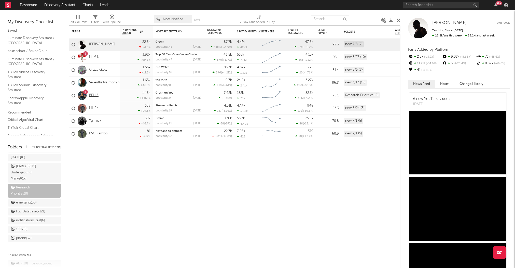
click at [93, 96] on link "BELLA" at bounding box center [93, 95] width 9 height 4
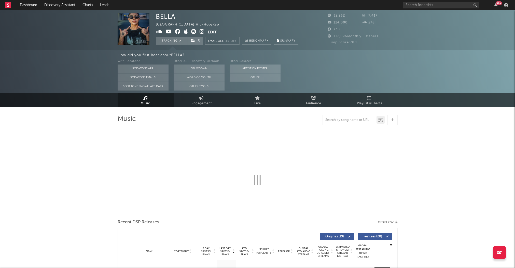
select select "6m"
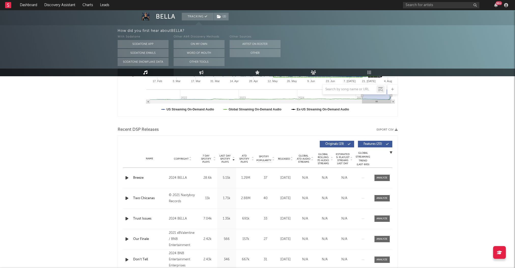
scroll to position [132, 0]
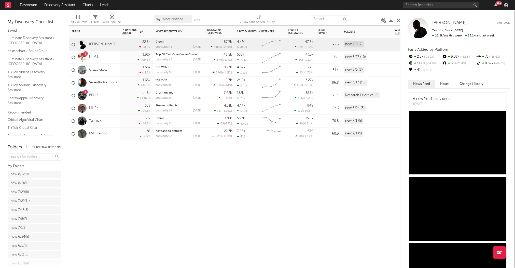
click at [88, 107] on div at bounding box center [82, 108] width 14 height 9
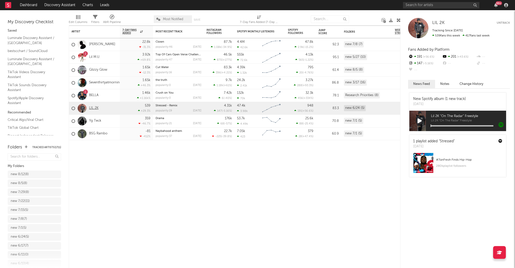
click at [94, 107] on link "LIL 2K" at bounding box center [93, 108] width 9 height 4
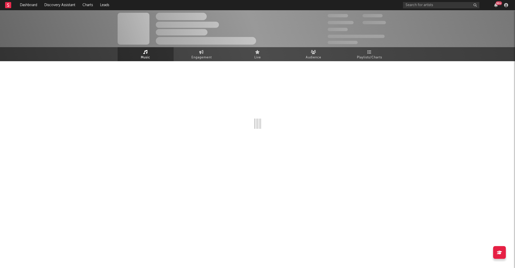
select select "6m"
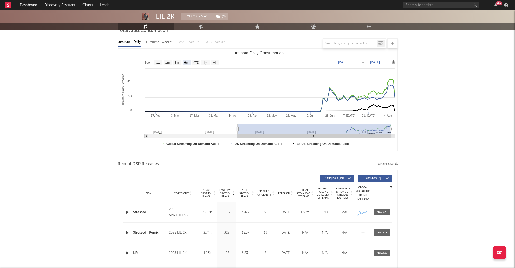
scroll to position [66, 0]
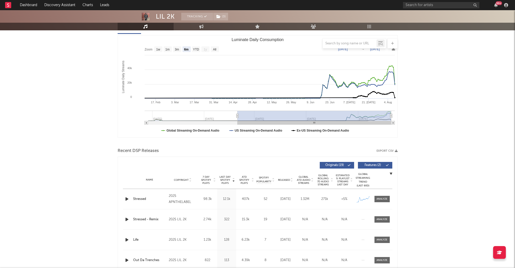
click at [381, 195] on div "Name Stressed Copyright 2025 APNTHELABEL Label APNTHELABEL Album Names Stressed…" at bounding box center [257, 199] width 269 height 20
click at [381, 198] on div at bounding box center [382, 199] width 11 height 4
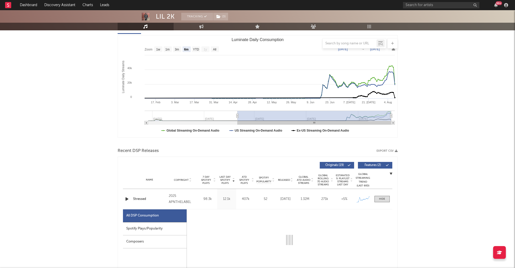
select select "1w"
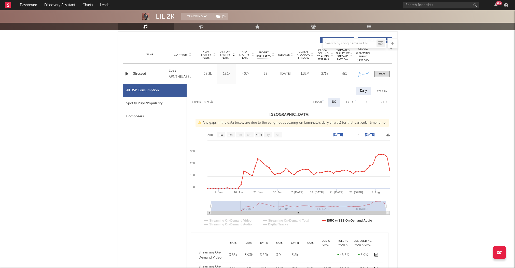
scroll to position [0, 0]
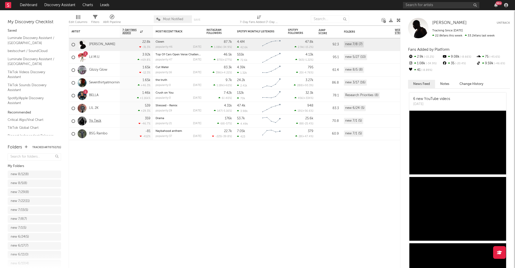
click at [95, 120] on link "Yg Teck" at bounding box center [95, 121] width 12 height 4
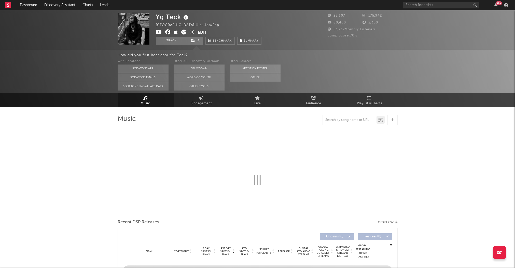
select select "6m"
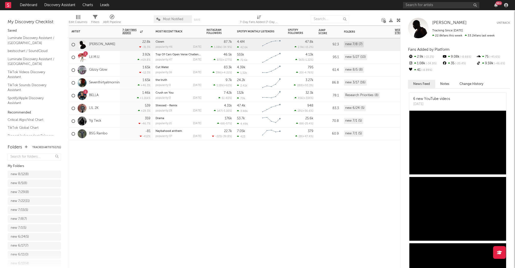
drag, startPoint x: 99, startPoint y: 165, endPoint x: 99, endPoint y: 152, distance: 12.5
click at [99, 160] on div "Artist Notifications 7-Day Fans Added WoW % Change Most Recent Track Popularity…" at bounding box center [235, 146] width 332 height 242
click at [98, 134] on link "BSG Rambo" at bounding box center [98, 133] width 18 height 4
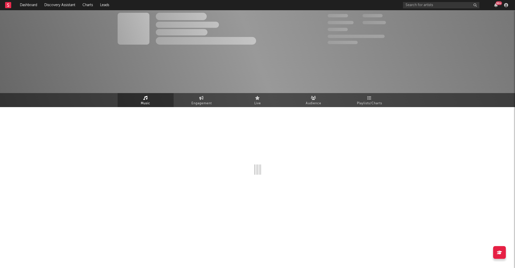
select select "1w"
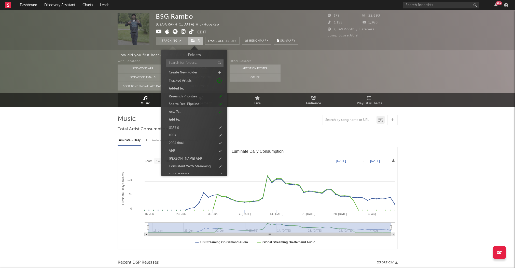
click at [196, 38] on span "( 3 )" at bounding box center [195, 41] width 15 height 8
click at [173, 94] on div "Research Priorities" at bounding box center [183, 96] width 28 height 5
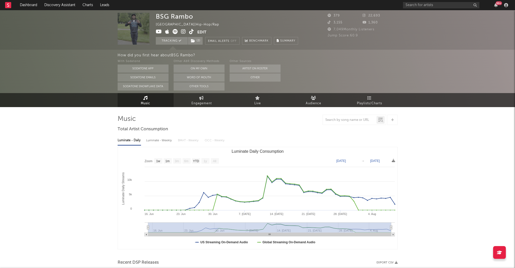
click at [71, 77] on div "How did you first hear about BSG Rambo ? With Sodatone Sodatone App Sodatone Em…" at bounding box center [257, 71] width 515 height 43
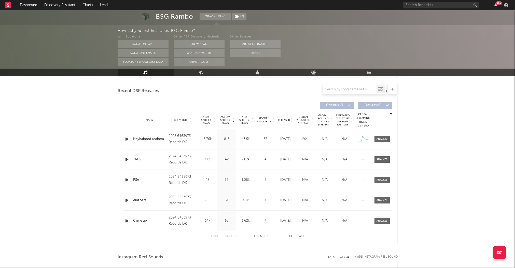
scroll to position [172, 0]
click at [386, 136] on div at bounding box center [382, 138] width 11 height 4
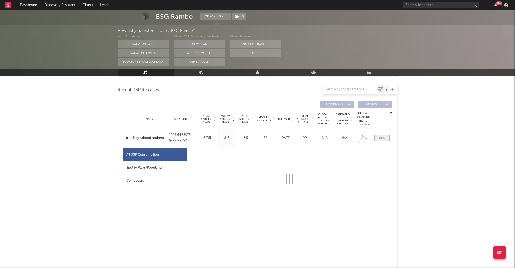
select select "1w"
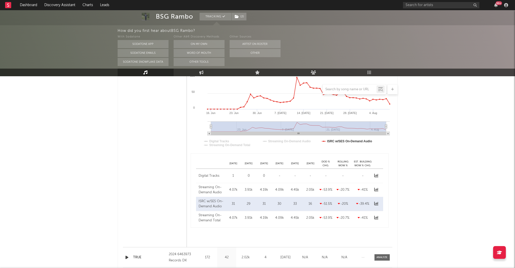
scroll to position [0, 0]
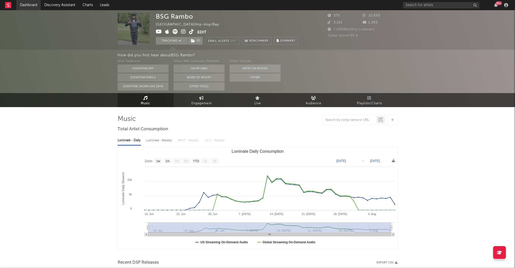
click at [31, 4] on link "Dashboard" at bounding box center [28, 5] width 24 height 10
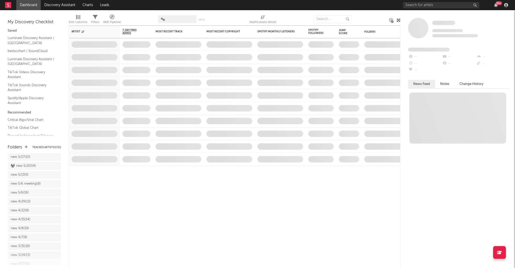
scroll to position [137, 0]
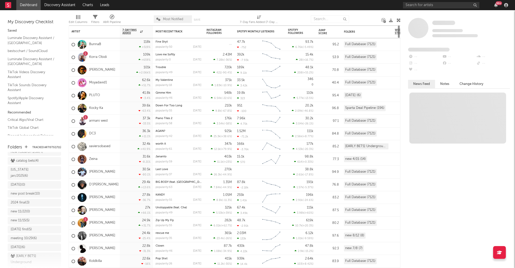
scroll to position [338, 0]
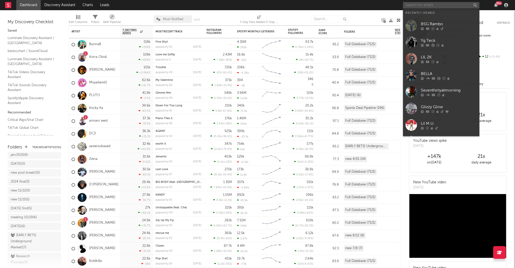
click at [415, 7] on input "text" at bounding box center [441, 5] width 76 height 6
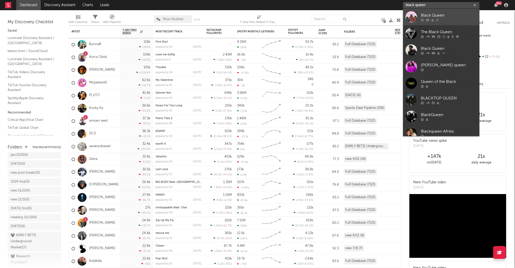
type input "black queen"
click at [427, 20] on icon at bounding box center [428, 19] width 4 height 3
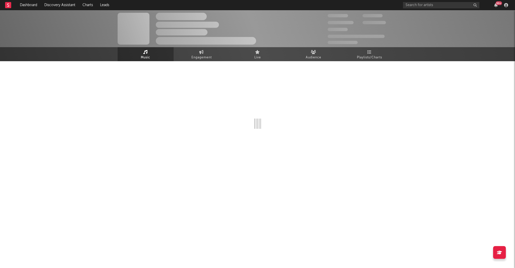
select select "1w"
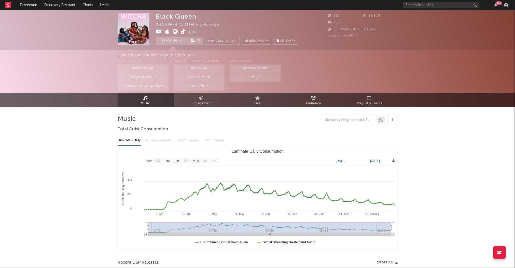
select select "1w"
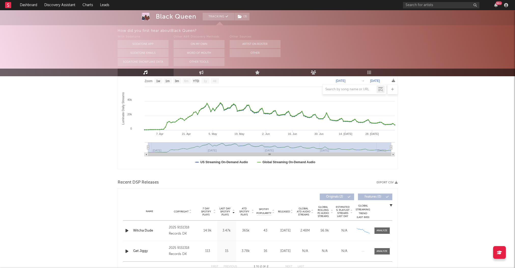
scroll to position [80, 0]
click at [383, 229] on div at bounding box center [382, 230] width 11 height 4
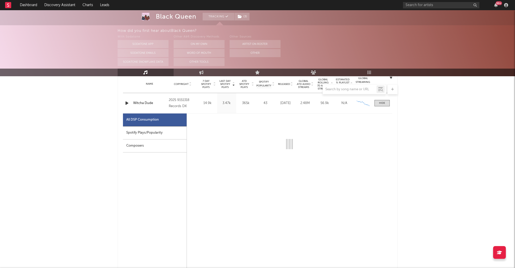
select select "1w"
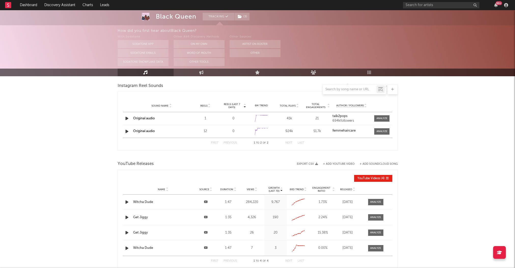
scroll to position [673, 0]
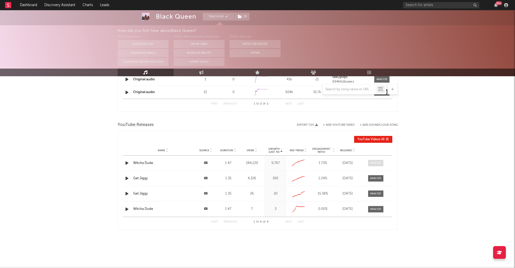
click at [375, 163] on div at bounding box center [375, 163] width 11 height 4
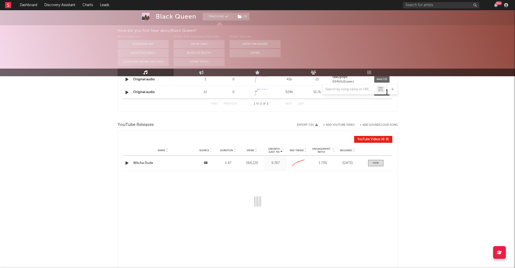
select select "All"
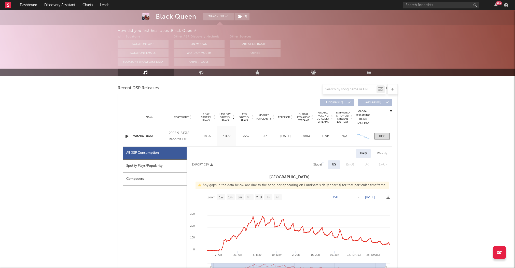
scroll to position [0, 0]
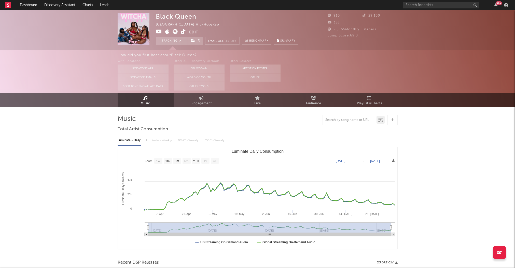
click at [157, 32] on icon at bounding box center [159, 31] width 6 height 5
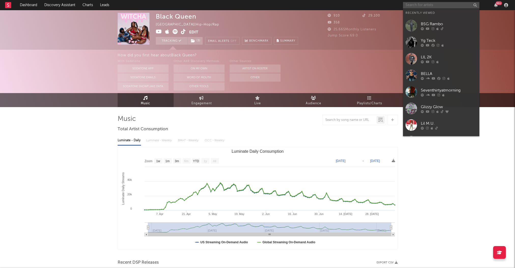
click at [413, 8] on div "99 +" at bounding box center [456, 5] width 107 height 10
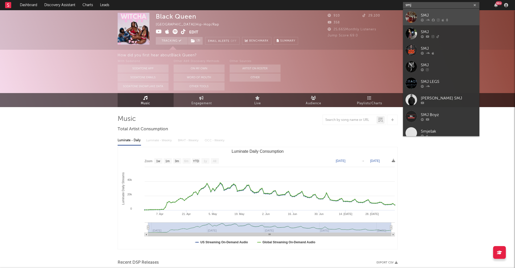
type input "smj"
click at [426, 18] on div "SMJ" at bounding box center [449, 15] width 56 height 6
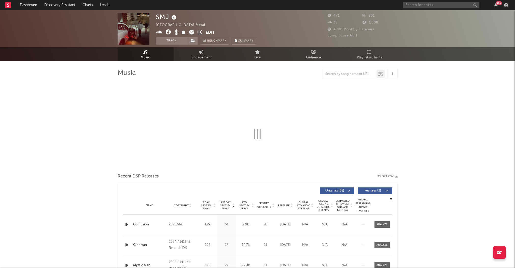
select select "1w"
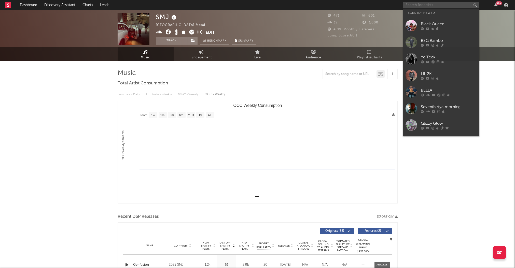
click at [430, 7] on input "text" at bounding box center [441, 5] width 76 height 6
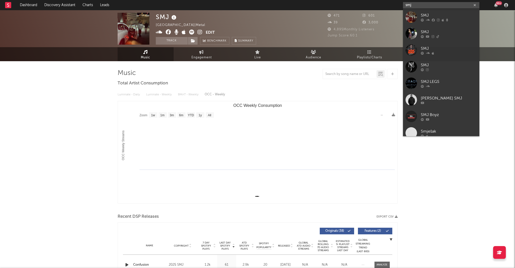
type input "smj"
click at [435, 33] on div "SMJ" at bounding box center [449, 32] width 56 height 6
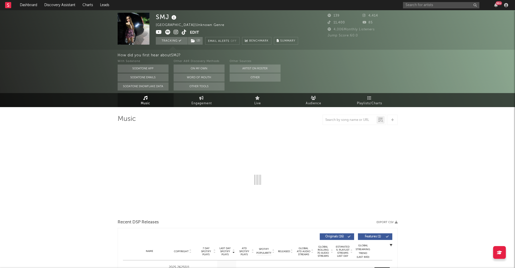
select select "1w"
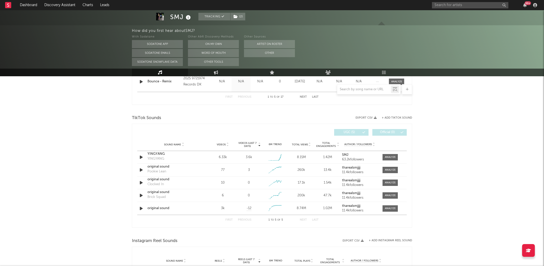
scroll to position [322, 0]
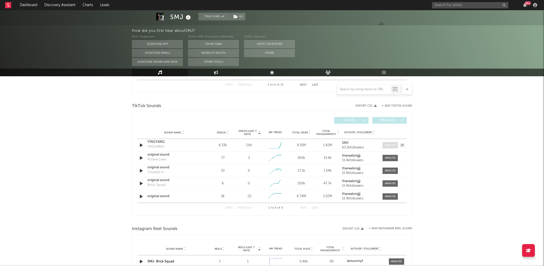
click at [389, 148] on span at bounding box center [390, 145] width 15 height 6
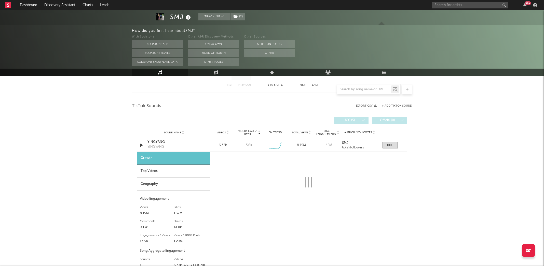
select select "1w"
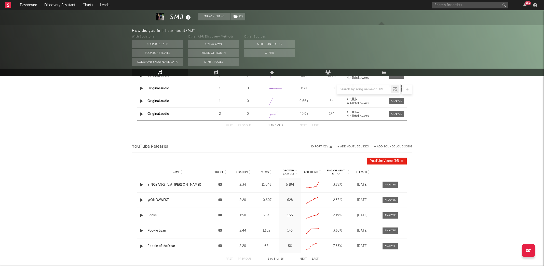
scroll to position [662, 0]
click at [385, 184] on div at bounding box center [390, 184] width 11 height 4
select select "3m"
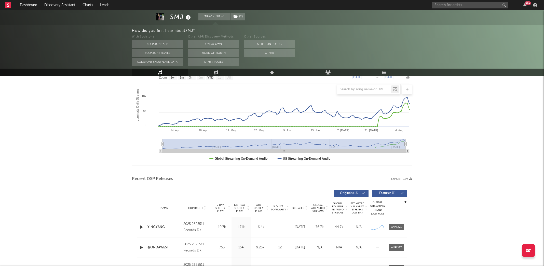
scroll to position [81, 0]
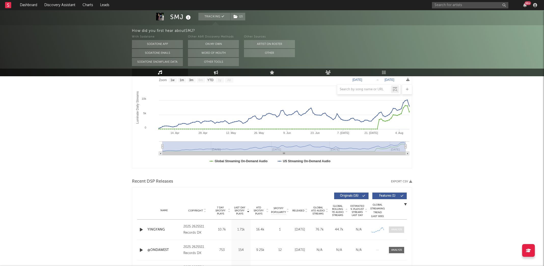
click at [398, 232] on span at bounding box center [396, 229] width 15 height 6
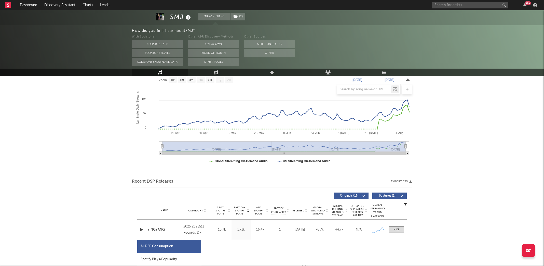
select select "1w"
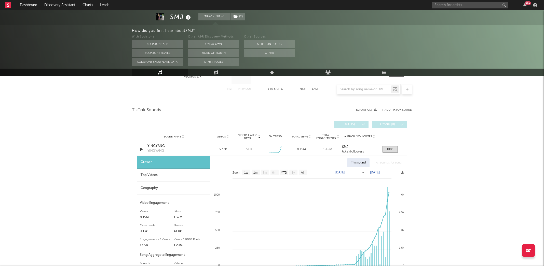
scroll to position [566, 0]
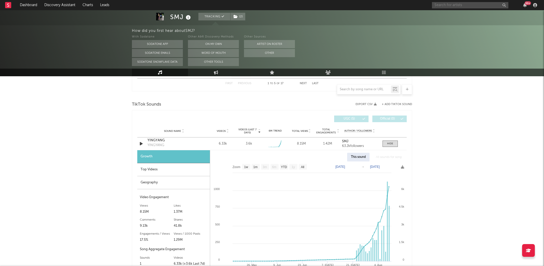
click at [444, 4] on input "text" at bounding box center [470, 5] width 76 height 6
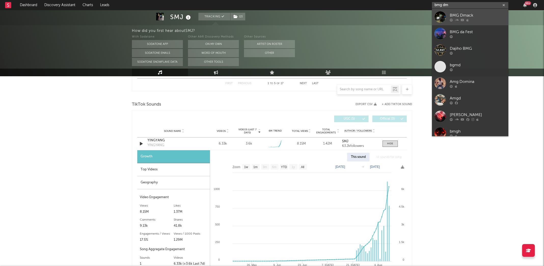
type input "bmg dm"
click at [452, 15] on div "BMG Dmack" at bounding box center [478, 15] width 56 height 6
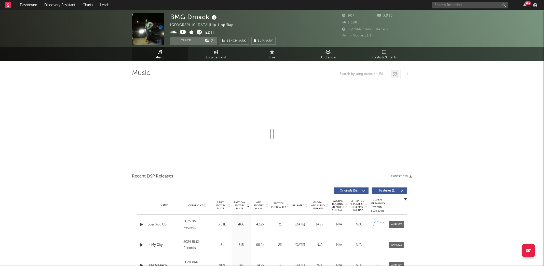
select select "6m"
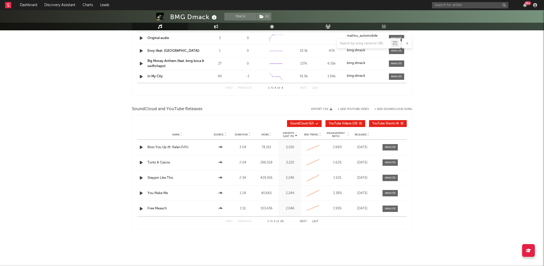
scroll to position [450, 0]
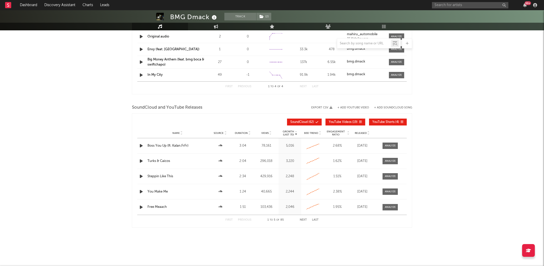
click at [358, 132] on span "Released" at bounding box center [361, 132] width 12 height 3
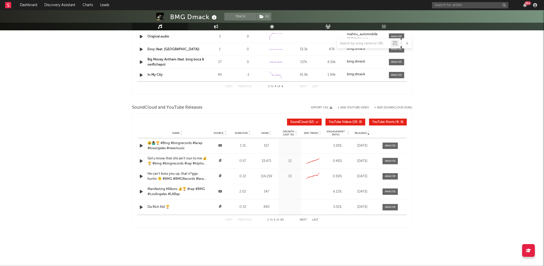
click at [270, 131] on icon at bounding box center [270, 132] width 3 height 2
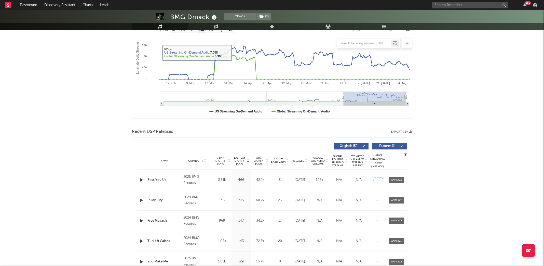
scroll to position [89, 0]
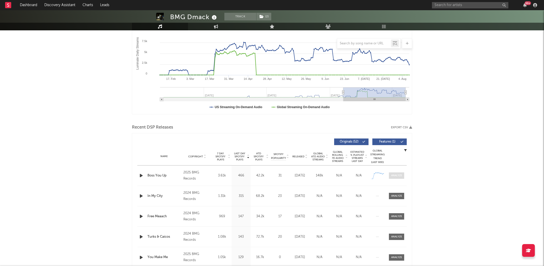
click at [403, 172] on span at bounding box center [396, 175] width 15 height 6
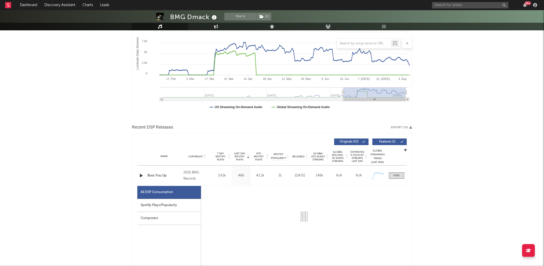
select select "1w"
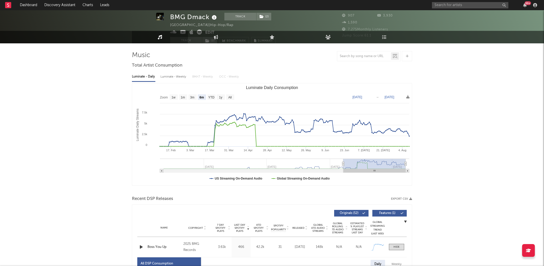
scroll to position [0, 0]
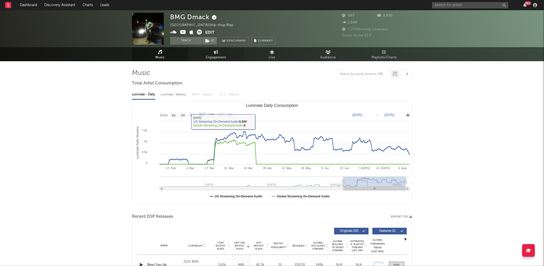
click at [213, 53] on link "Engagement" at bounding box center [216, 54] width 56 height 14
select select "1w"
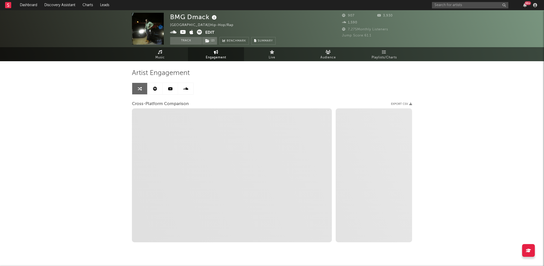
select select "1m"
